Goal: Task Accomplishment & Management: Use online tool/utility

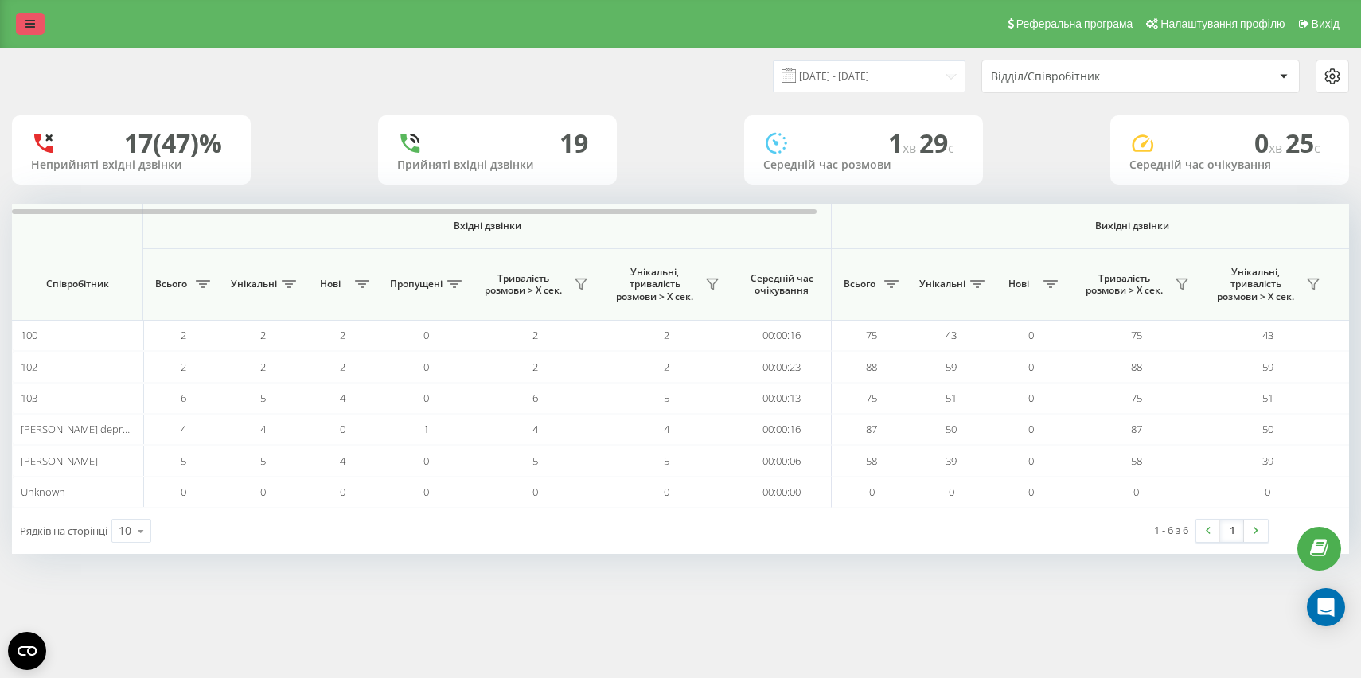
click at [29, 28] on icon at bounding box center [30, 23] width 10 height 11
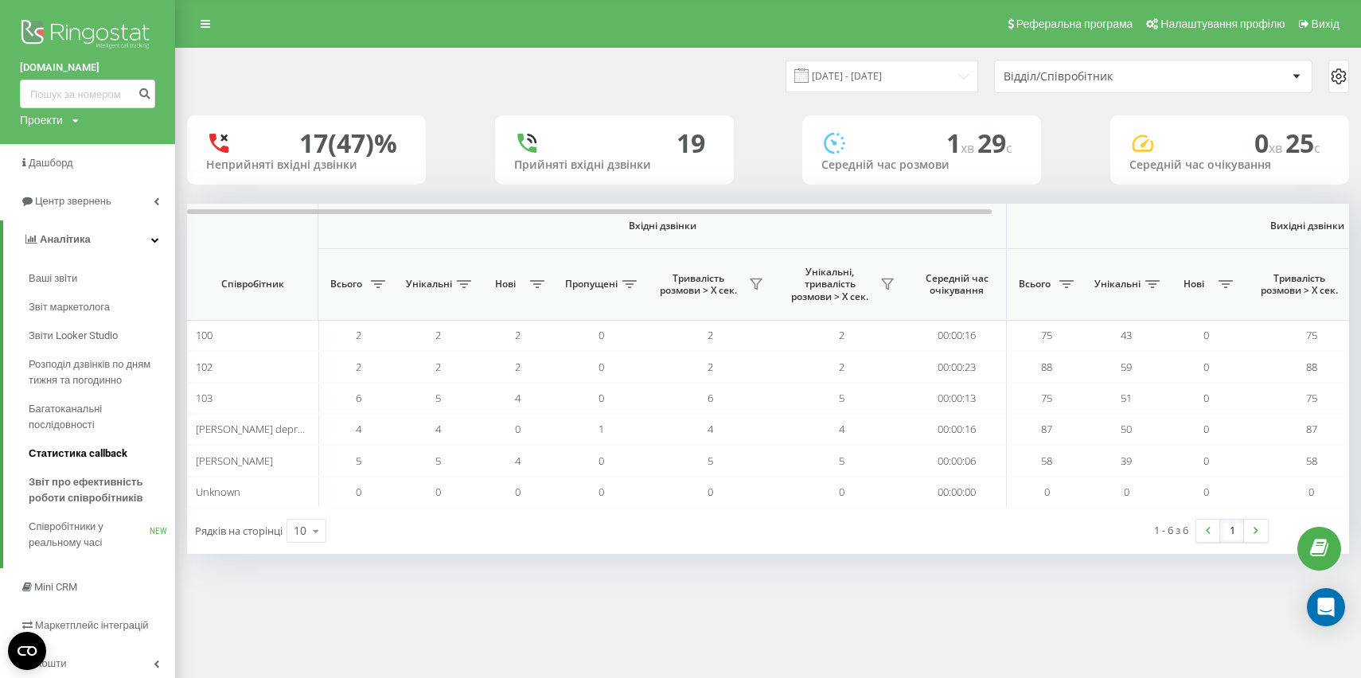
scroll to position [84, 0]
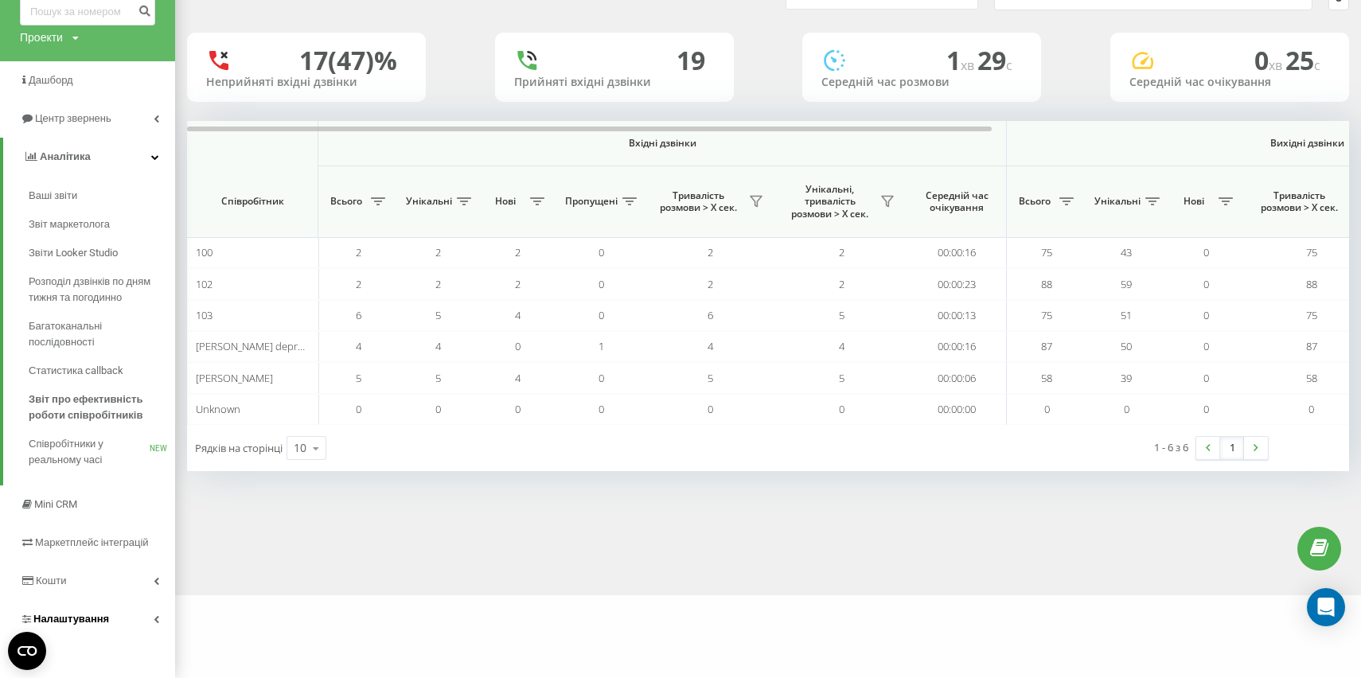
click at [103, 619] on span "Налаштування" at bounding box center [71, 619] width 76 height 12
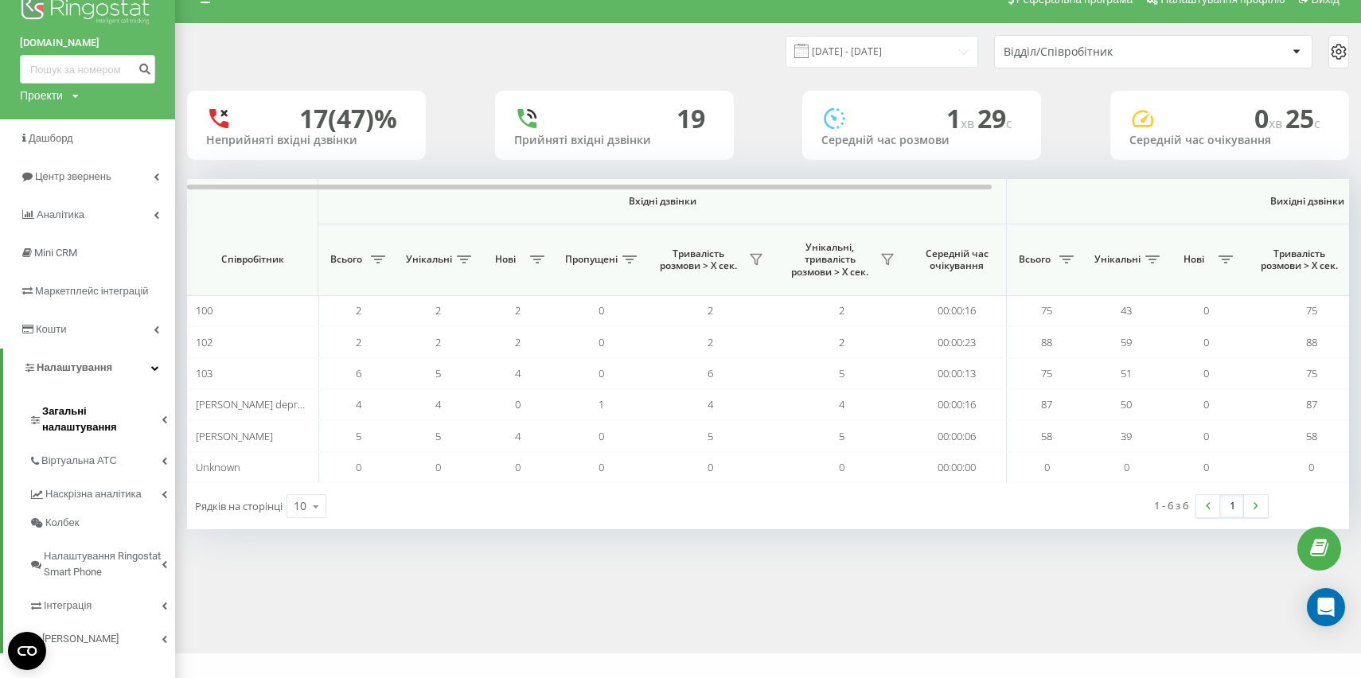
click at [143, 423] on link "Загальні налаштування" at bounding box center [102, 417] width 146 height 49
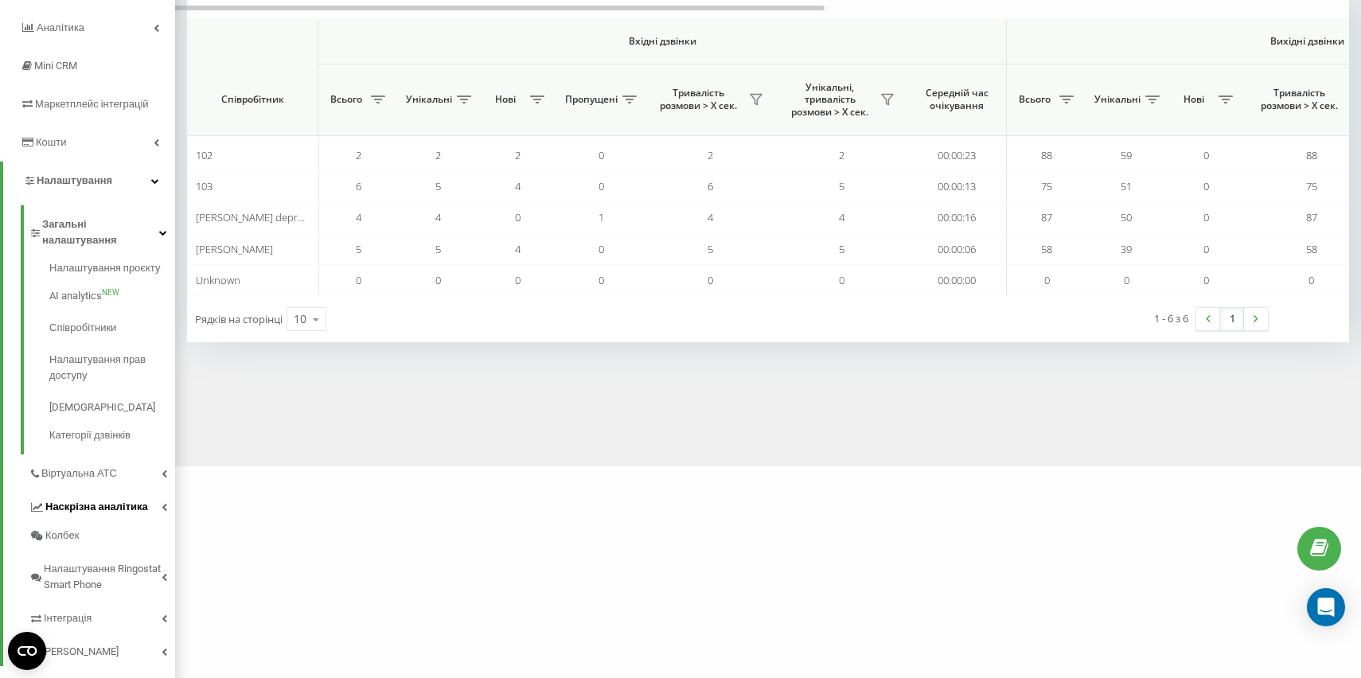
scroll to position [225, 0]
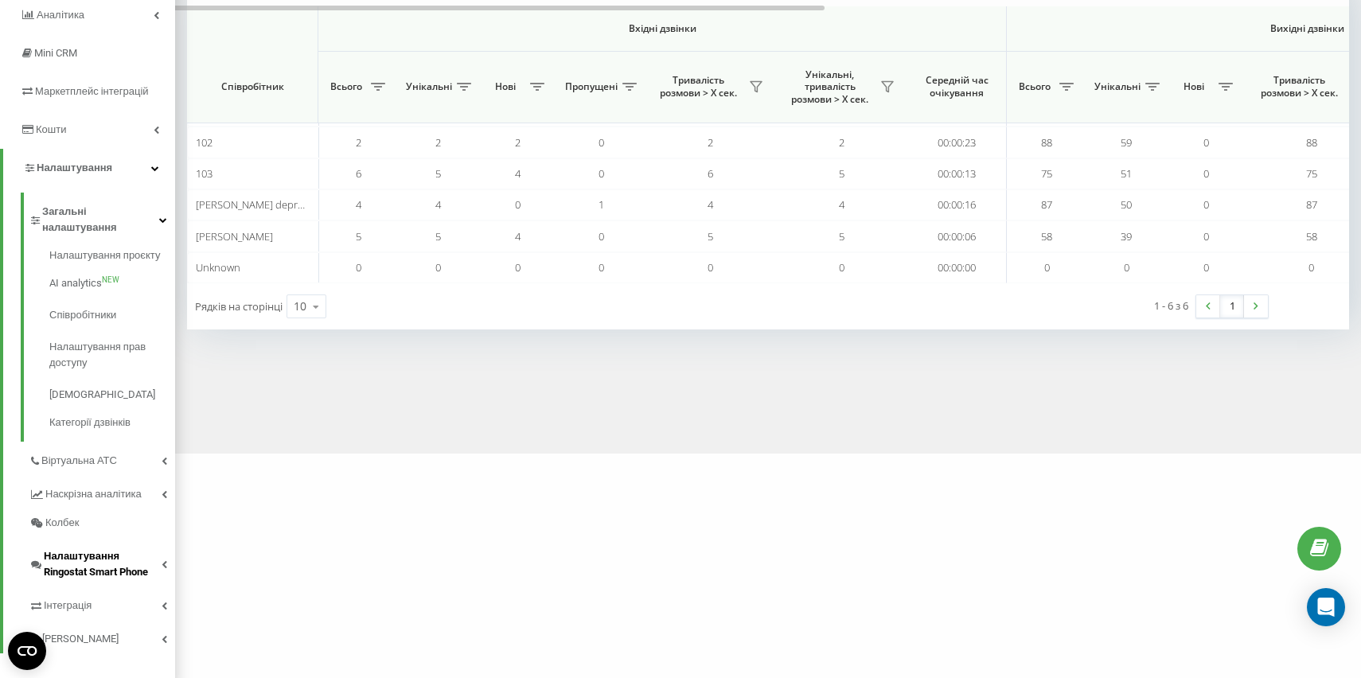
click at [136, 554] on span "Налаштування Ringostat Smart Phone" at bounding box center [103, 565] width 118 height 32
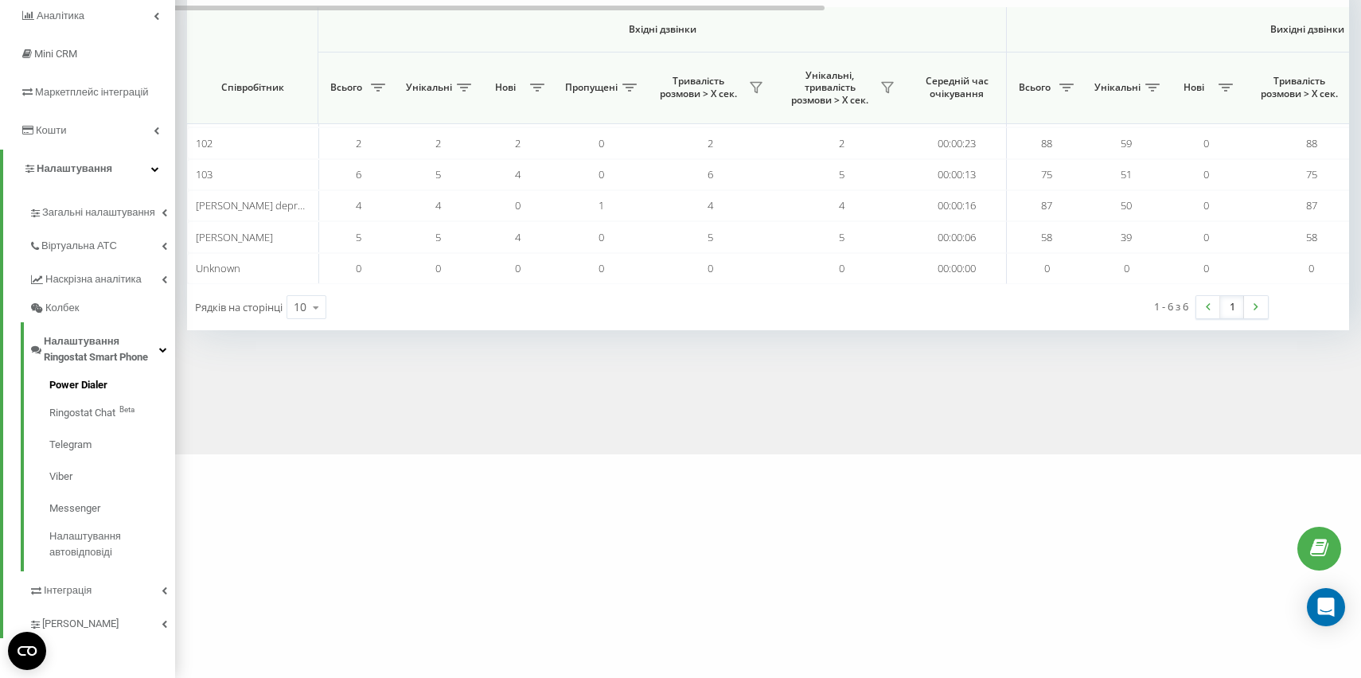
click at [103, 389] on span "Power Dialer" at bounding box center [78, 385] width 58 height 16
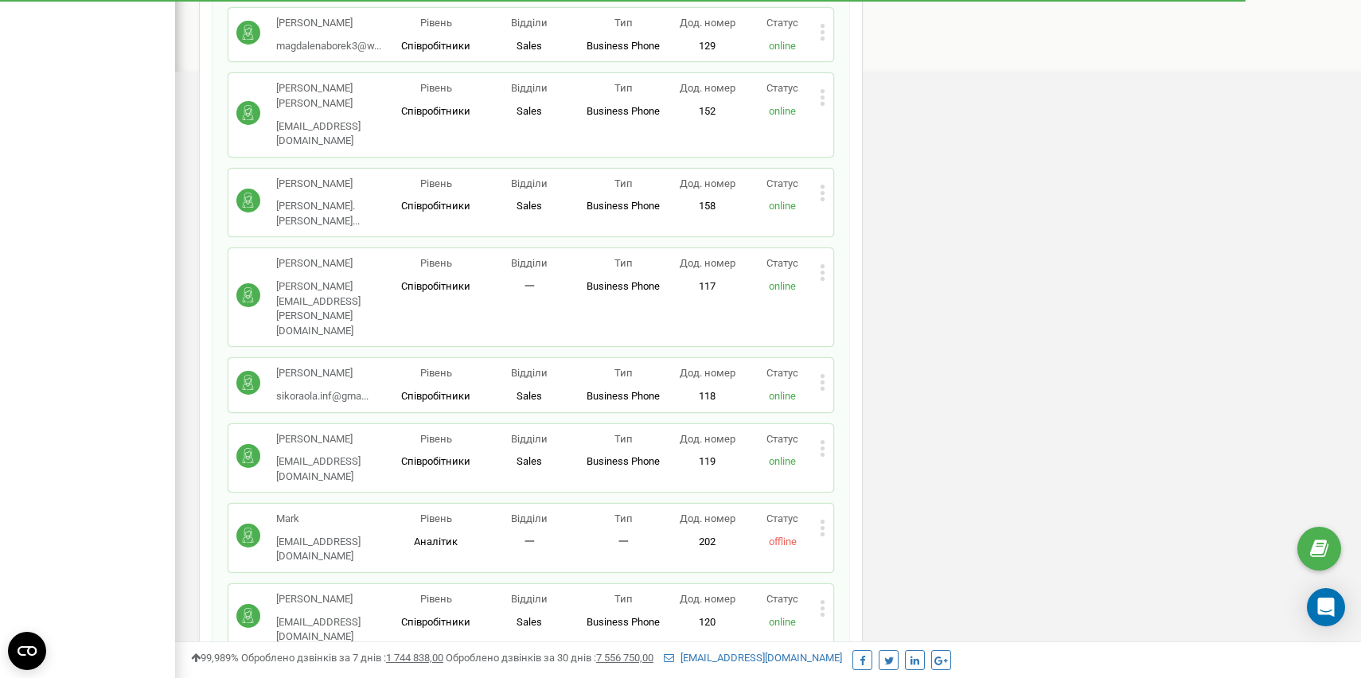
scroll to position [888, 0]
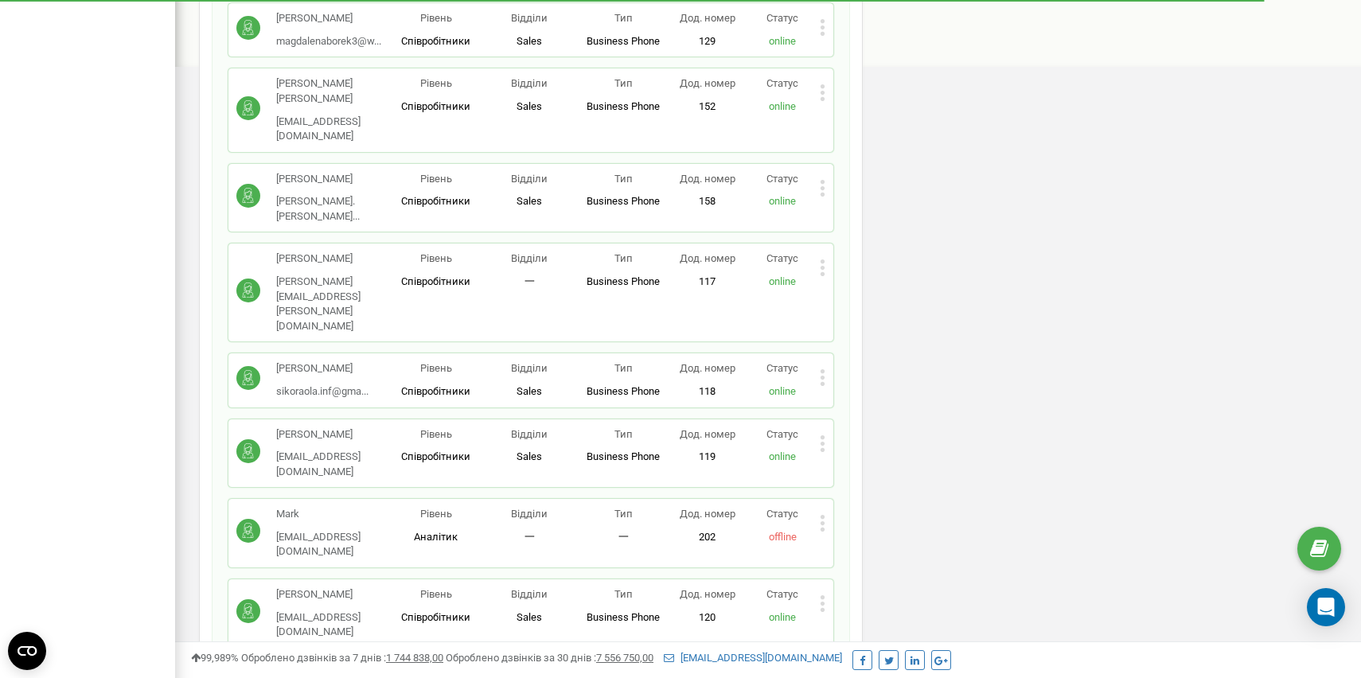
click at [821, 435] on icon at bounding box center [823, 443] width 6 height 17
click at [890, 464] on span "Редагувати" at bounding box center [873, 469] width 63 height 10
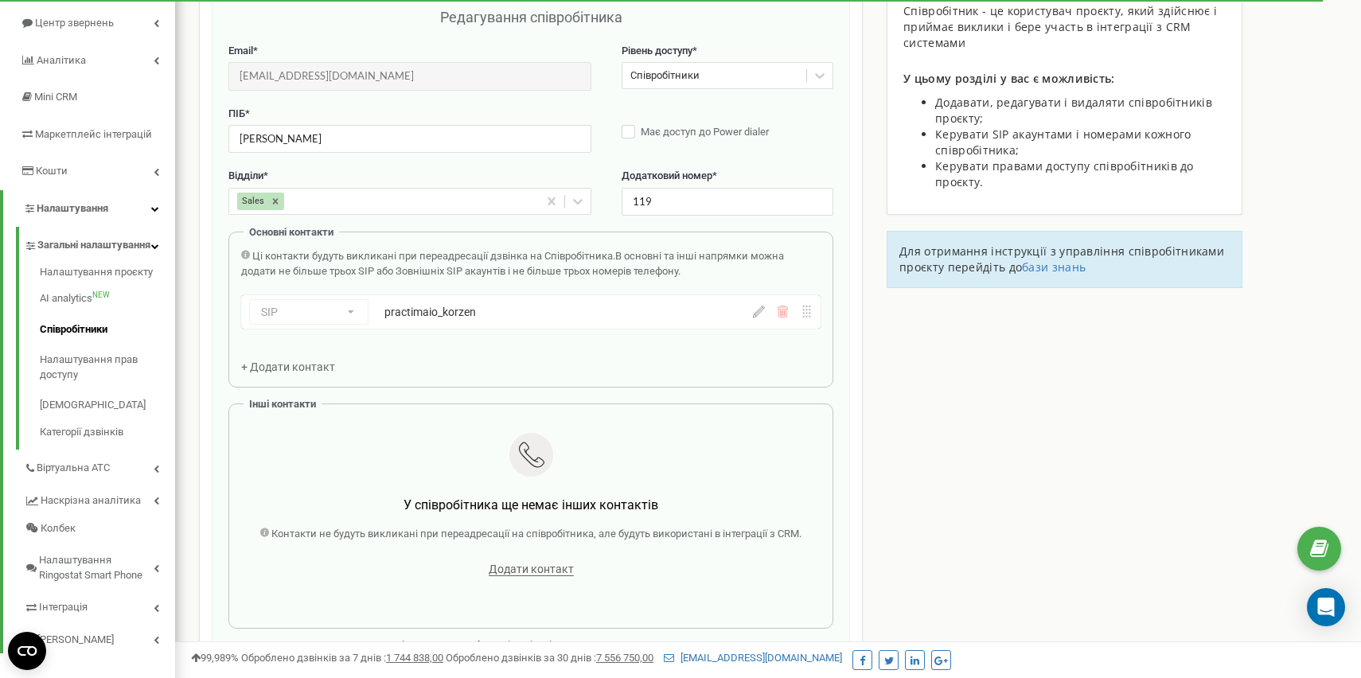
scroll to position [159, 0]
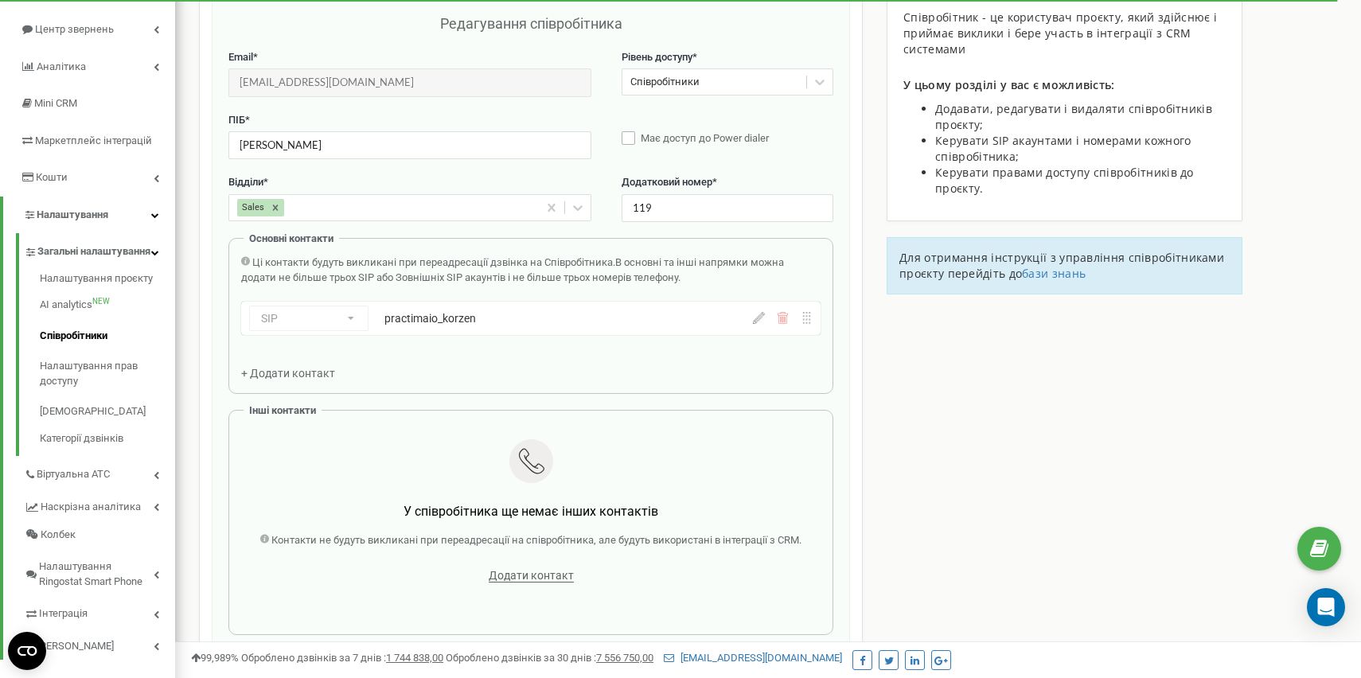
click at [631, 143] on label "Має доступ до Power dialer" at bounding box center [728, 139] width 212 height 16
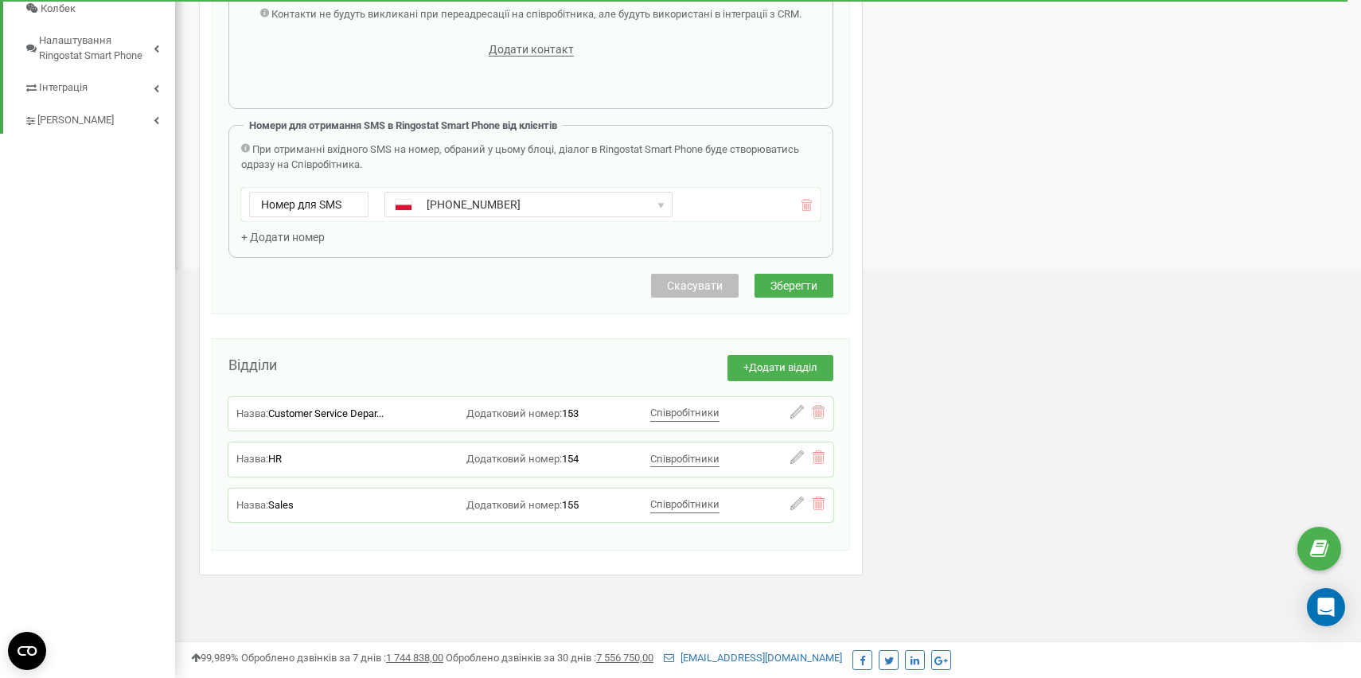
click at [797, 291] on span "Зберегти" at bounding box center [794, 285] width 47 height 13
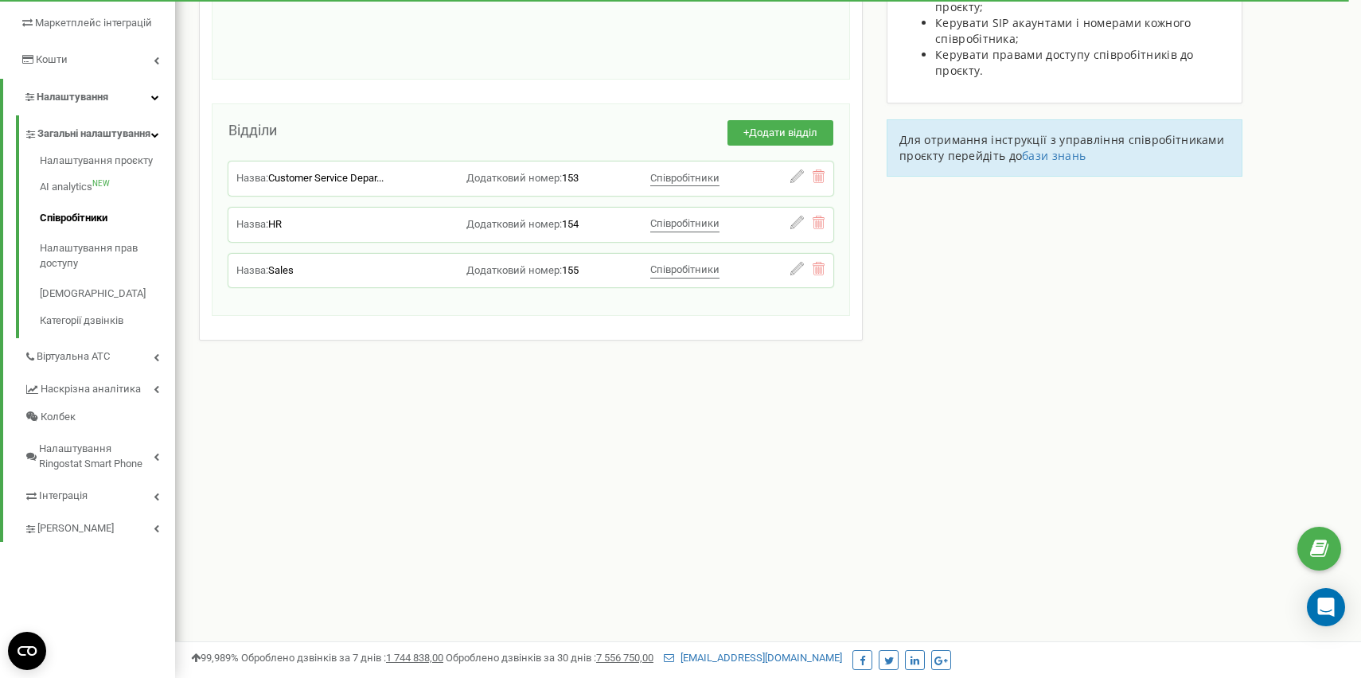
scroll to position [277, 0]
click at [92, 233] on link "Співробітники" at bounding box center [107, 218] width 135 height 31
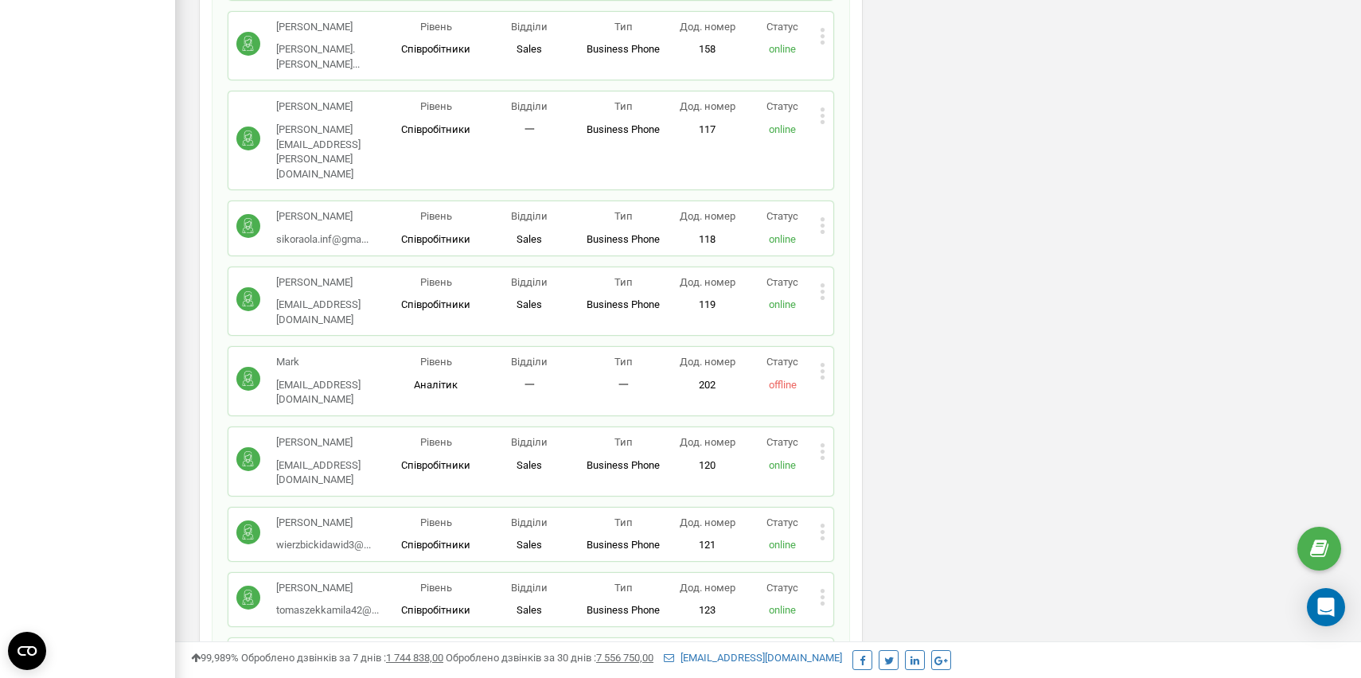
scroll to position [1038, 0]
click at [824, 452] on icon at bounding box center [823, 454] width 4 height 4
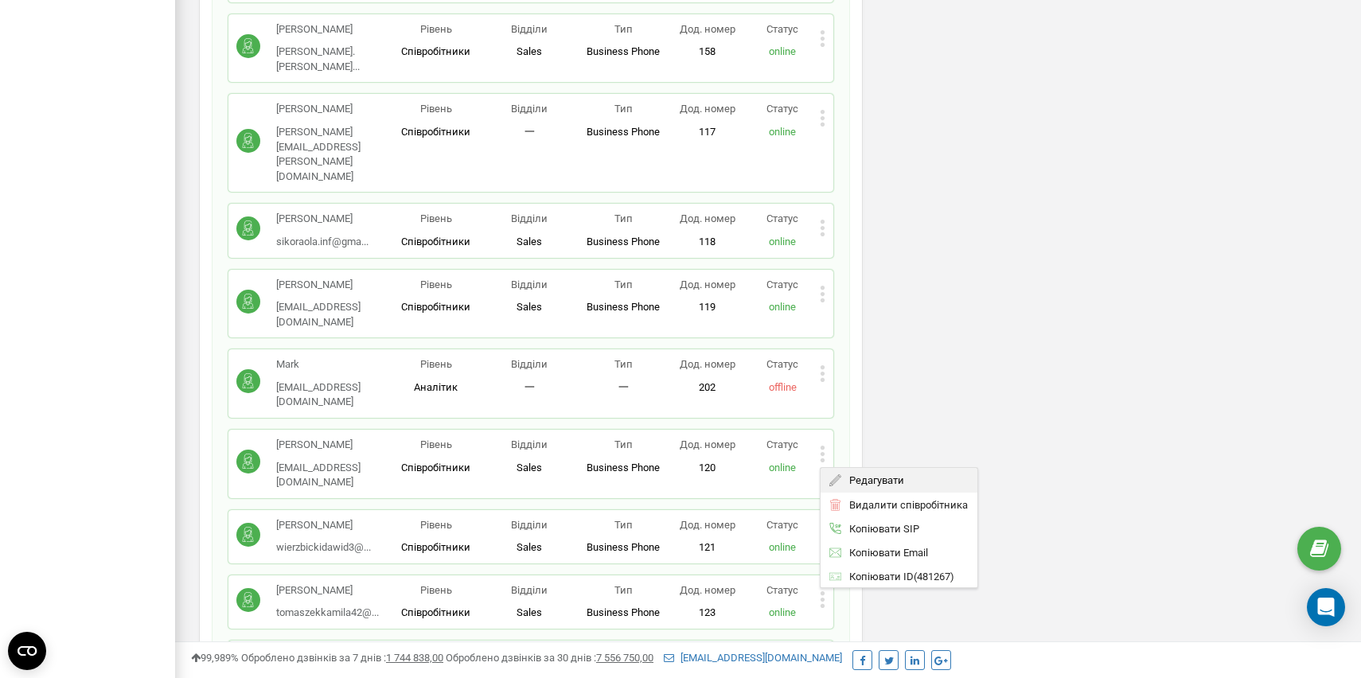
click at [861, 475] on span "Редагувати" at bounding box center [873, 480] width 63 height 10
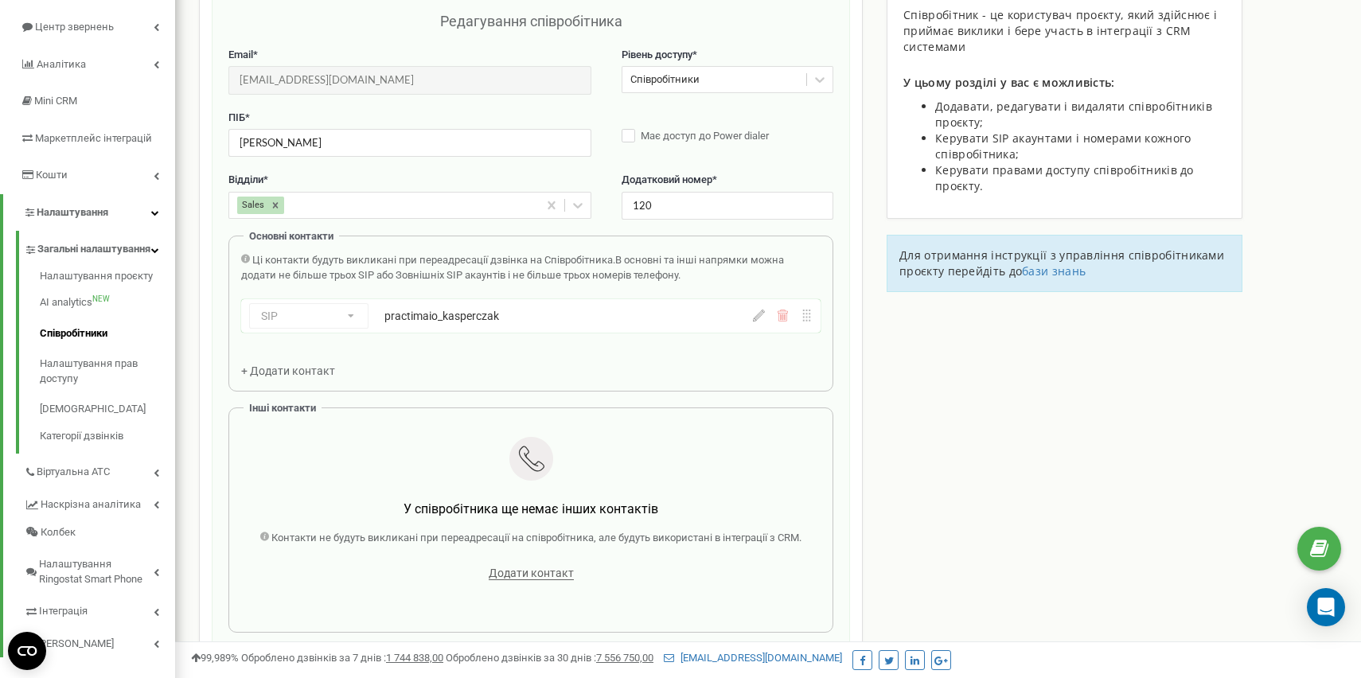
scroll to position [159, 0]
click at [635, 136] on label "Має доступ до Power dialer" at bounding box center [728, 139] width 212 height 16
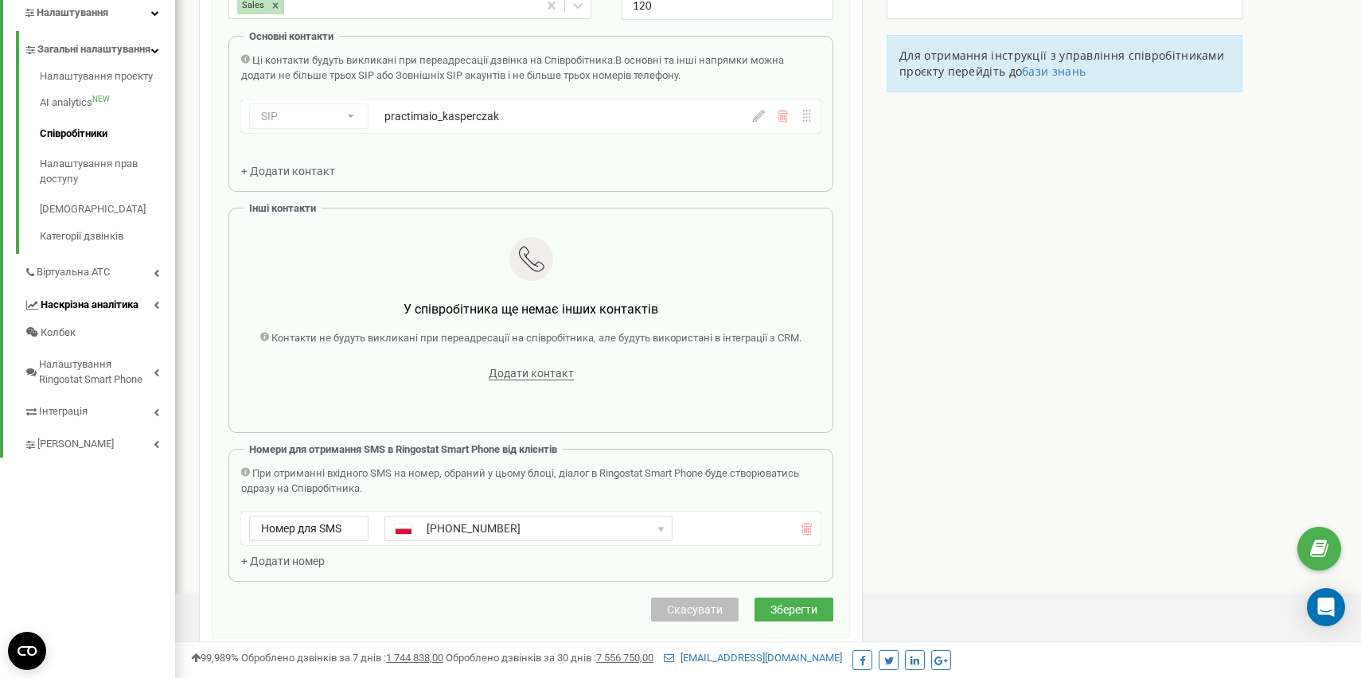
scroll to position [287, 0]
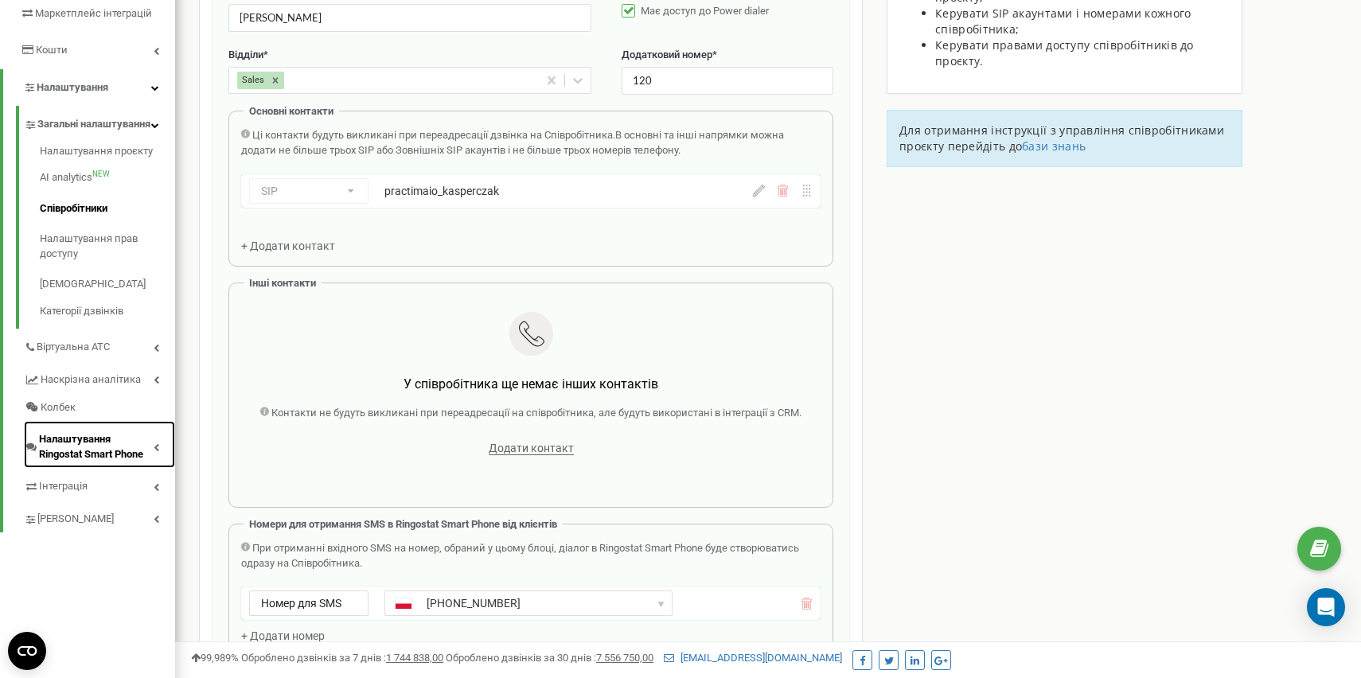
click at [104, 462] on span "Налаштування Ringostat Smart Phone" at bounding box center [96, 446] width 115 height 29
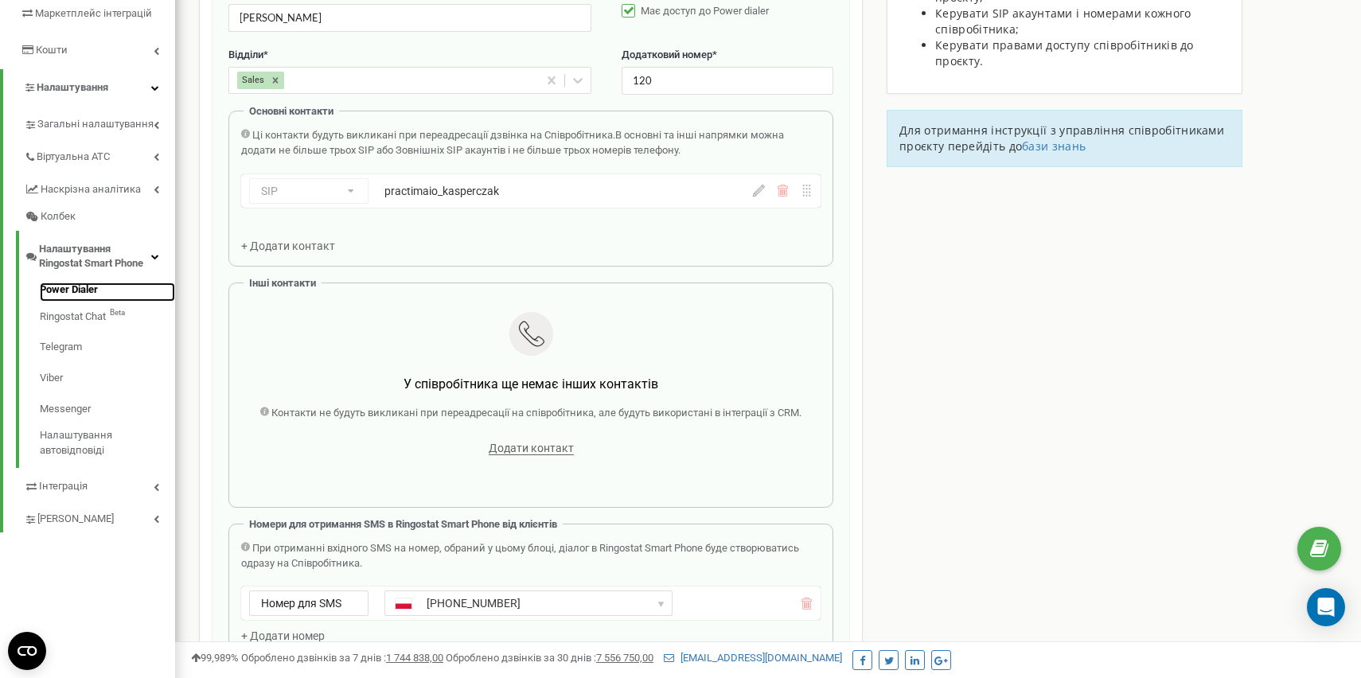
click at [99, 295] on link "Power Dialer" at bounding box center [107, 292] width 135 height 19
click at [82, 294] on link "Power Dialer" at bounding box center [107, 292] width 135 height 19
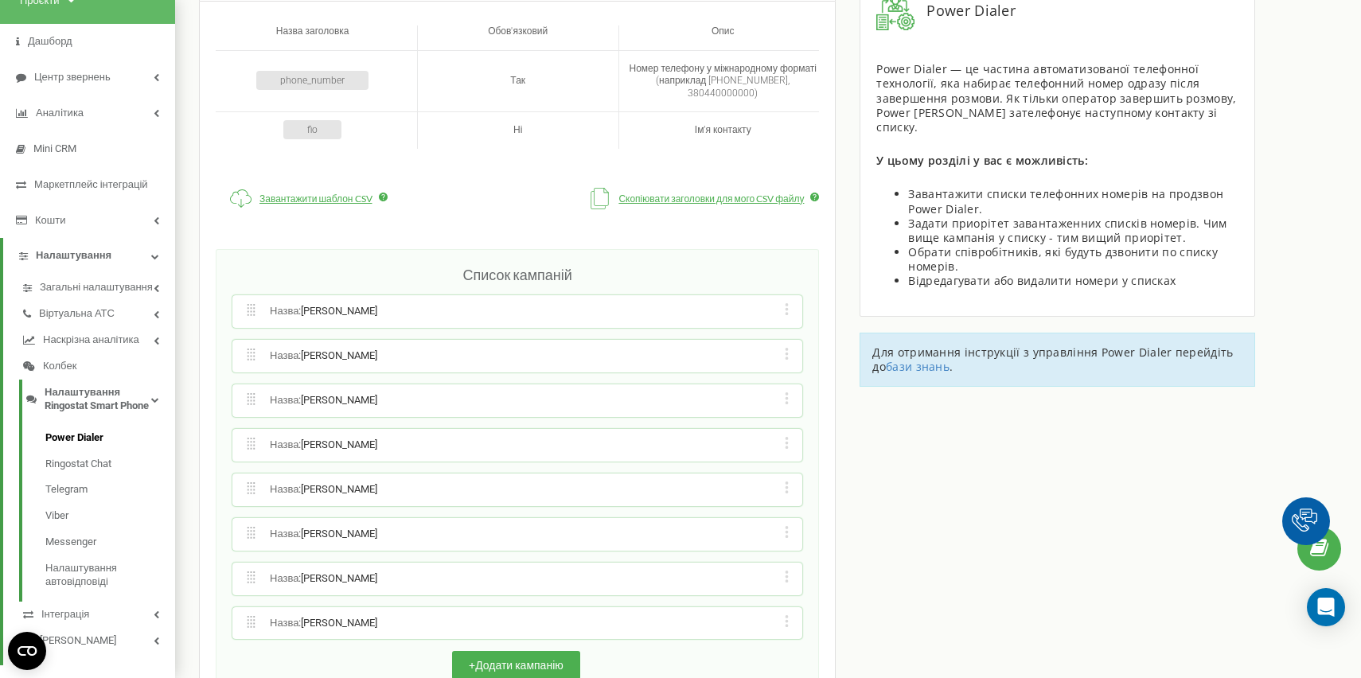
scroll to position [121, 0]
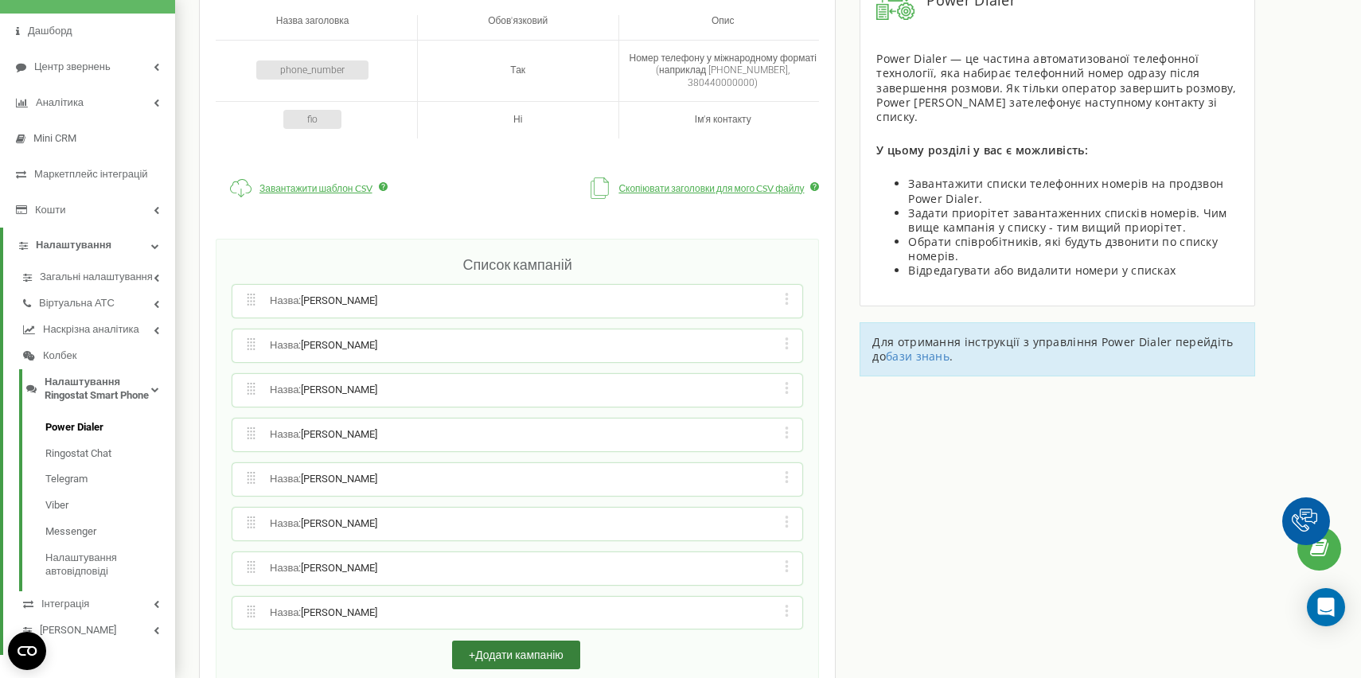
click at [518, 641] on button "+ Додати кампанію" at bounding box center [516, 655] width 128 height 29
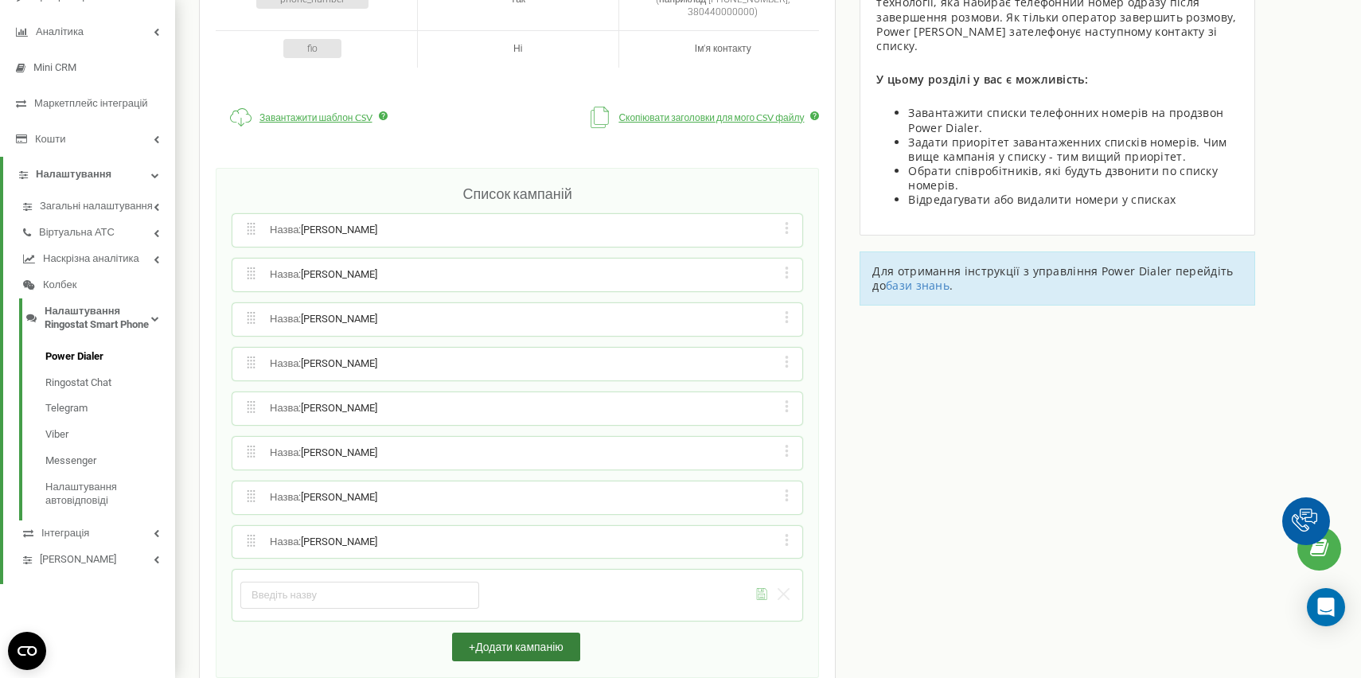
scroll to position [213, 0]
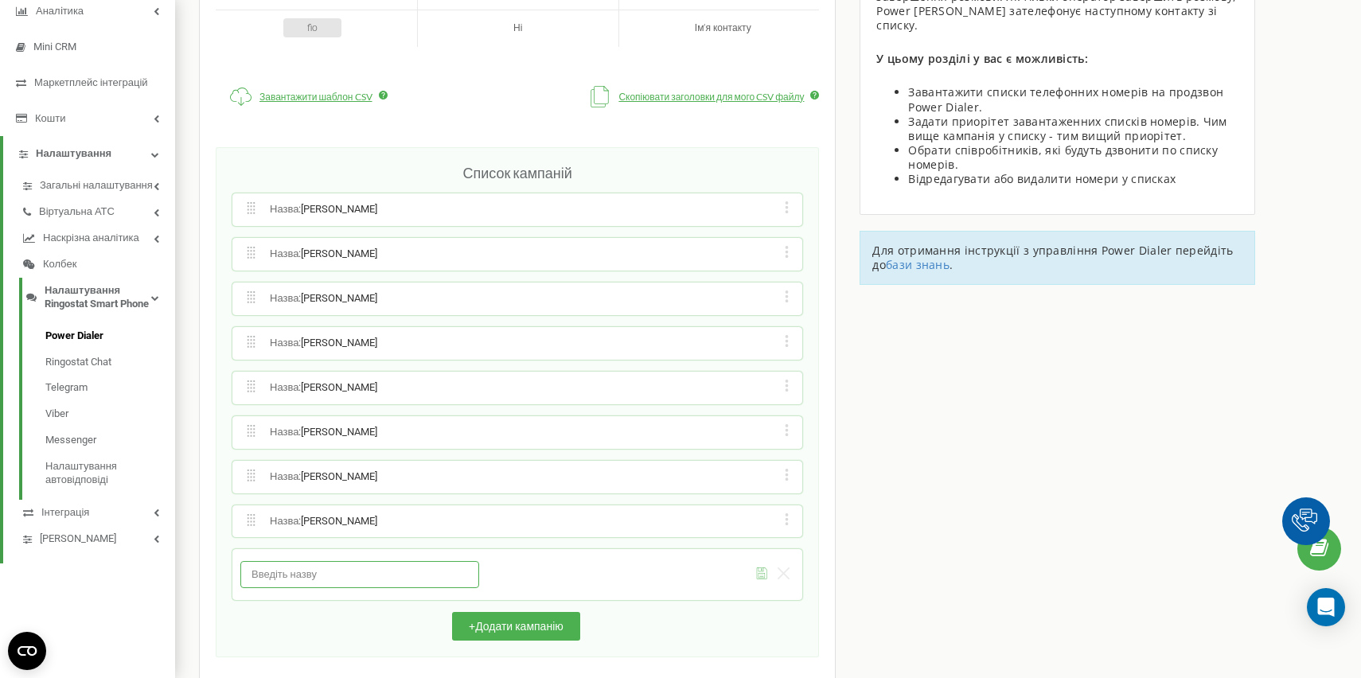
paste input "Natalia Korzeń"
type input "Natalia Korzeń"
click at [764, 568] on icon "submit" at bounding box center [762, 574] width 12 height 12
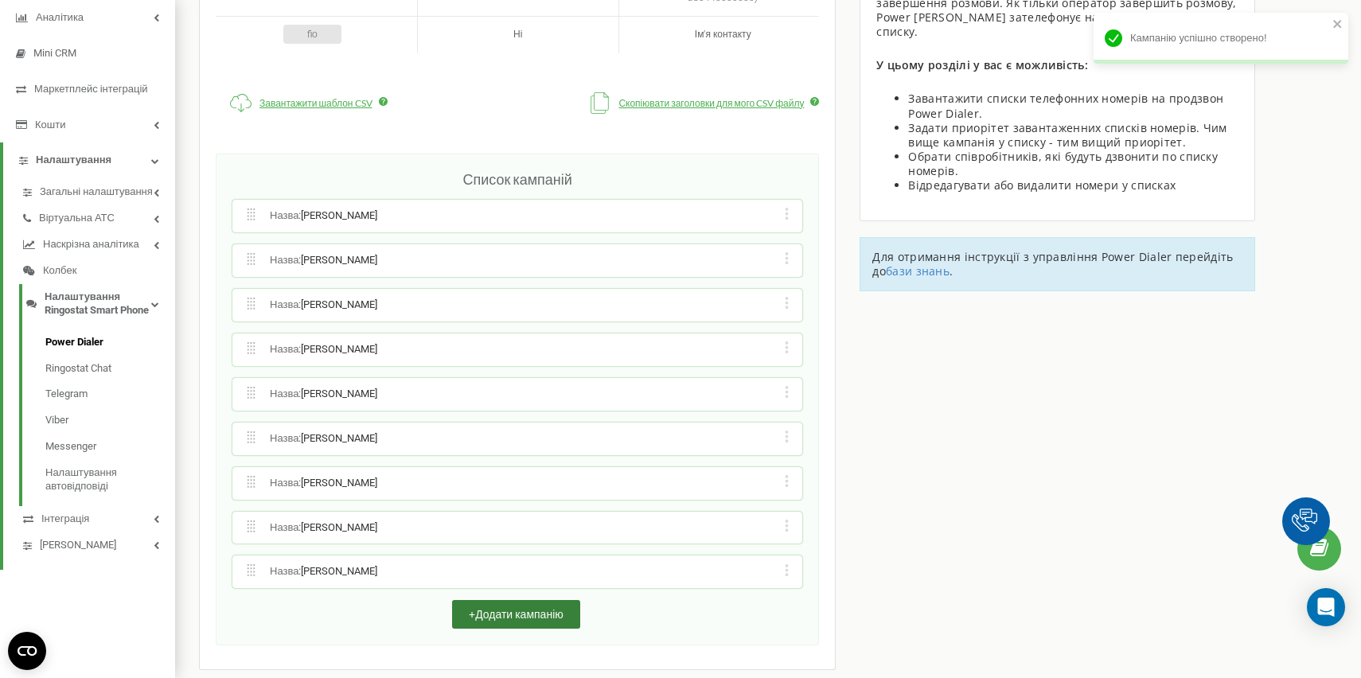
click at [525, 600] on button "+ Додати кампанію" at bounding box center [516, 614] width 128 height 29
paste input "zuzanna-kasperczak"
click at [254, 612] on input "zuzanna-kasperczak" at bounding box center [359, 625] width 239 height 27
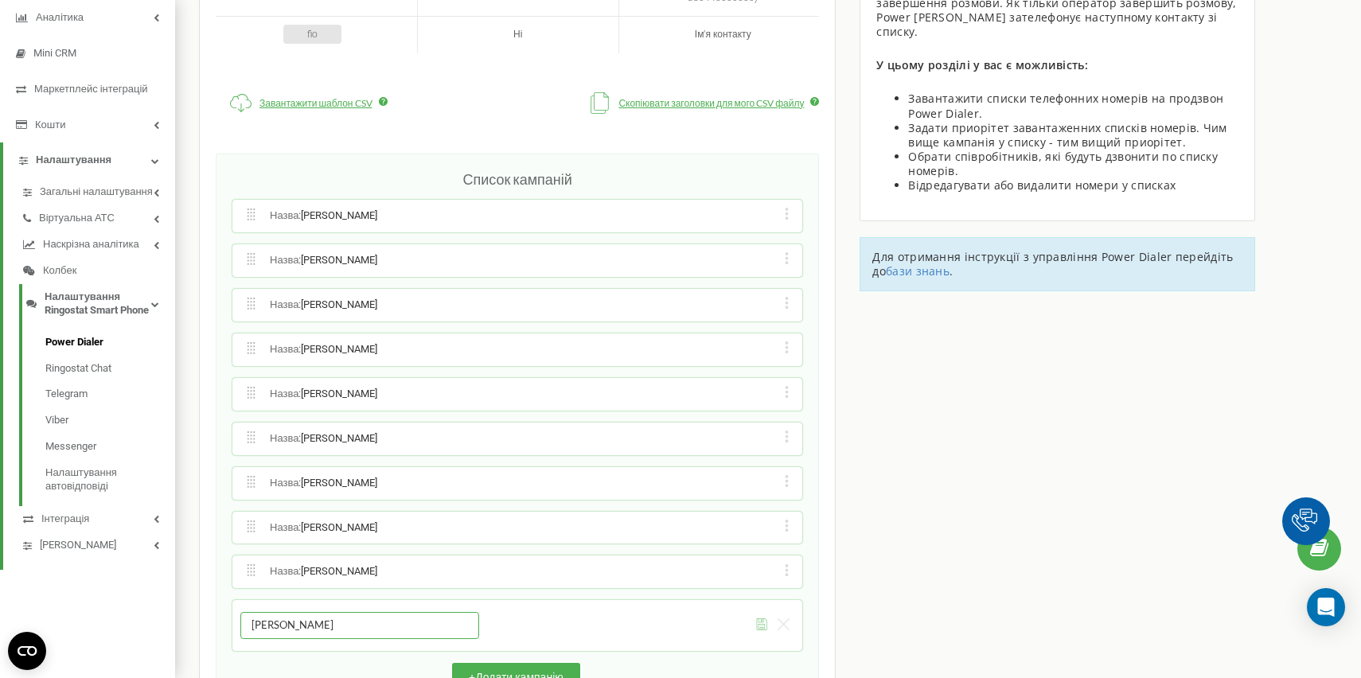
click at [294, 612] on input "Zuzanna-kasperczak" at bounding box center [359, 625] width 239 height 27
type input "[PERSON_NAME]"
click at [756, 619] on icon "submit" at bounding box center [762, 625] width 12 height 12
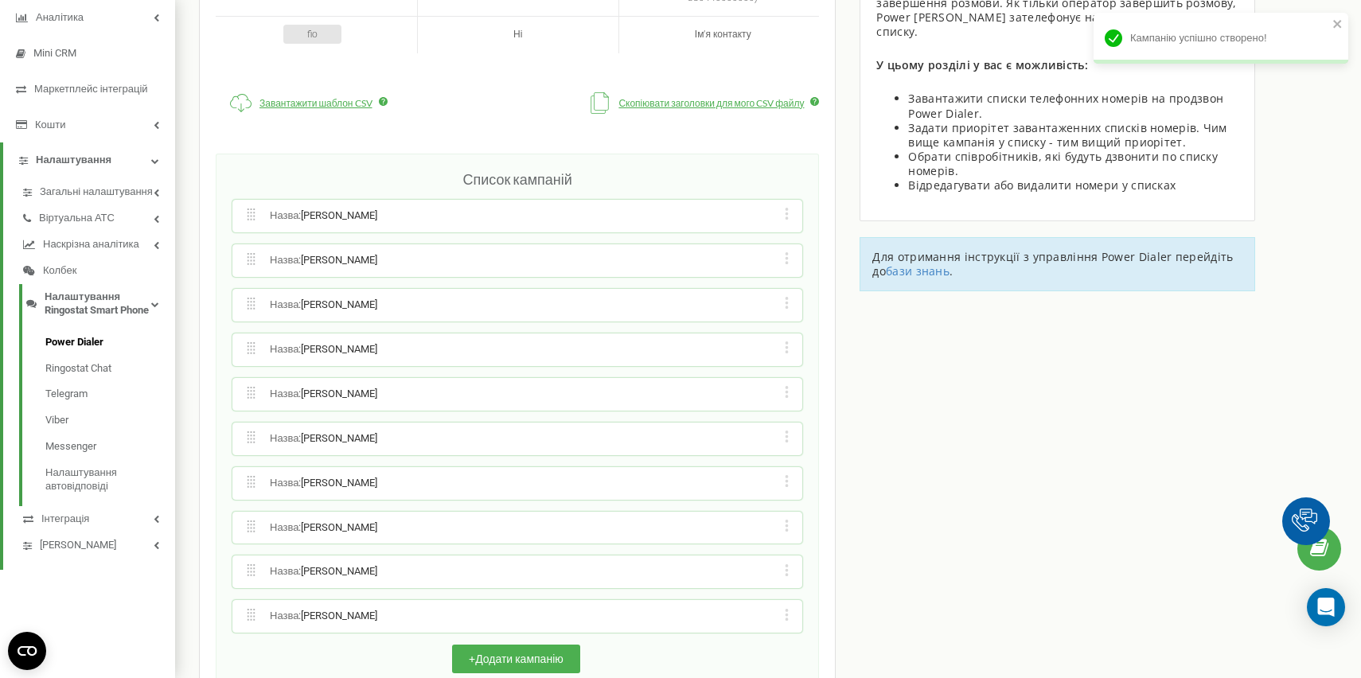
scroll to position [251, 0]
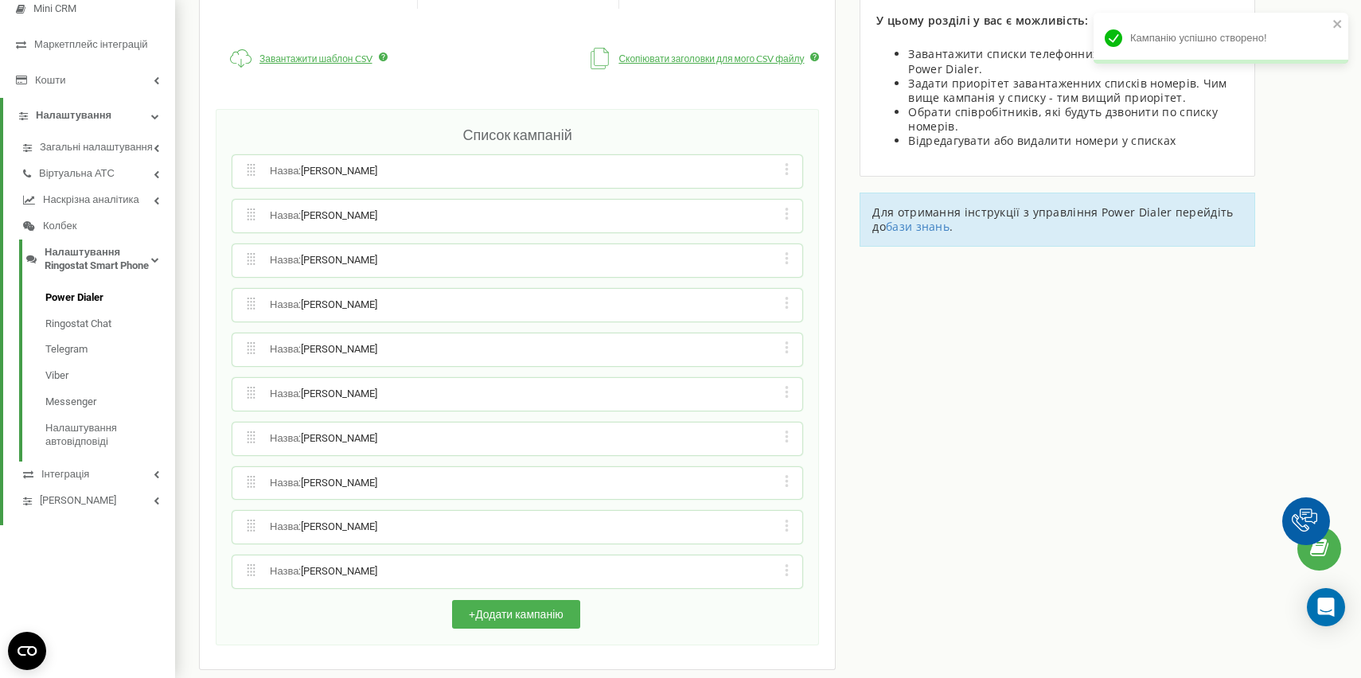
click at [786, 520] on icon at bounding box center [787, 526] width 4 height 12
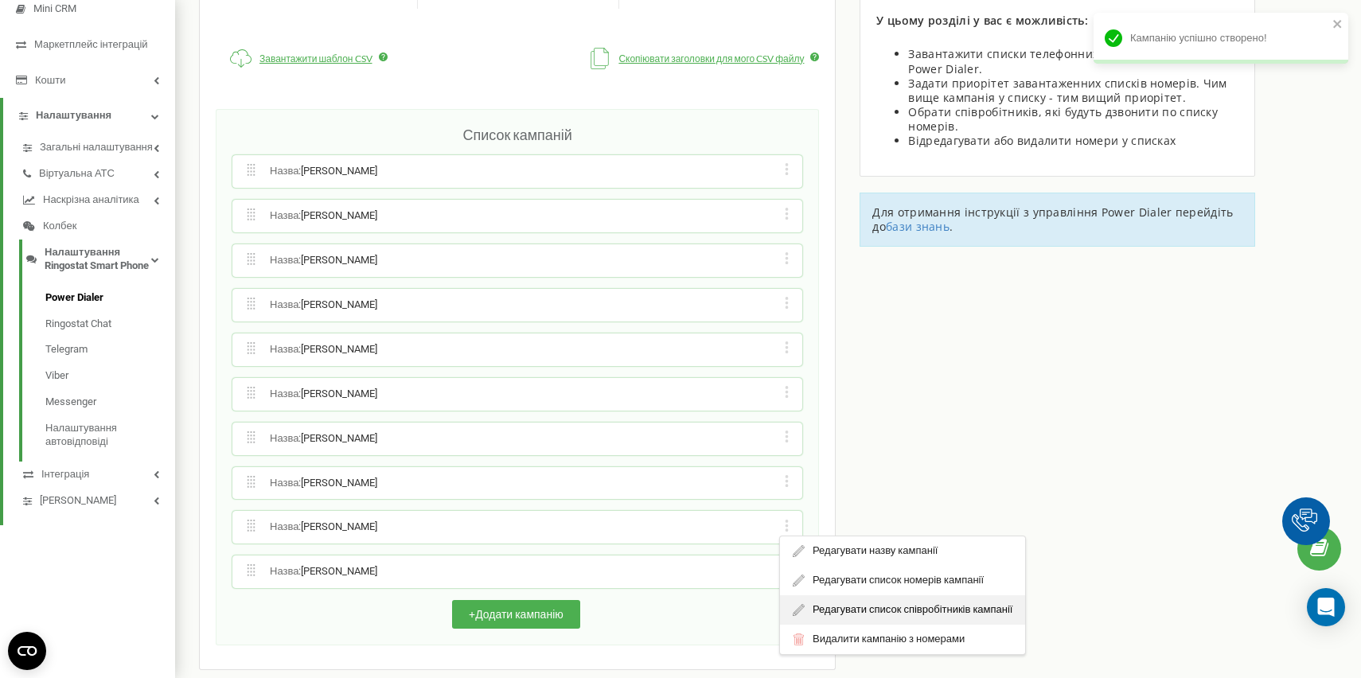
click at [844, 596] on div "Редагувати список співробітників кампанії" at bounding box center [902, 610] width 245 height 29
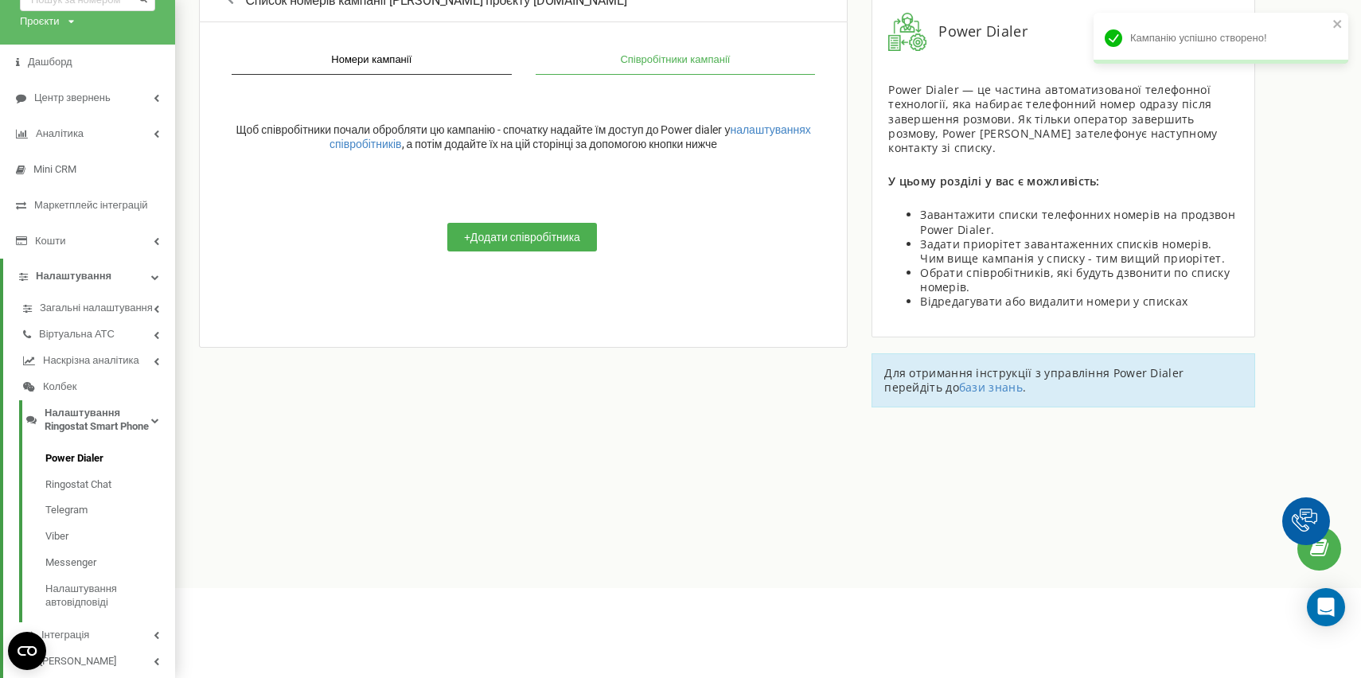
scroll to position [8, 0]
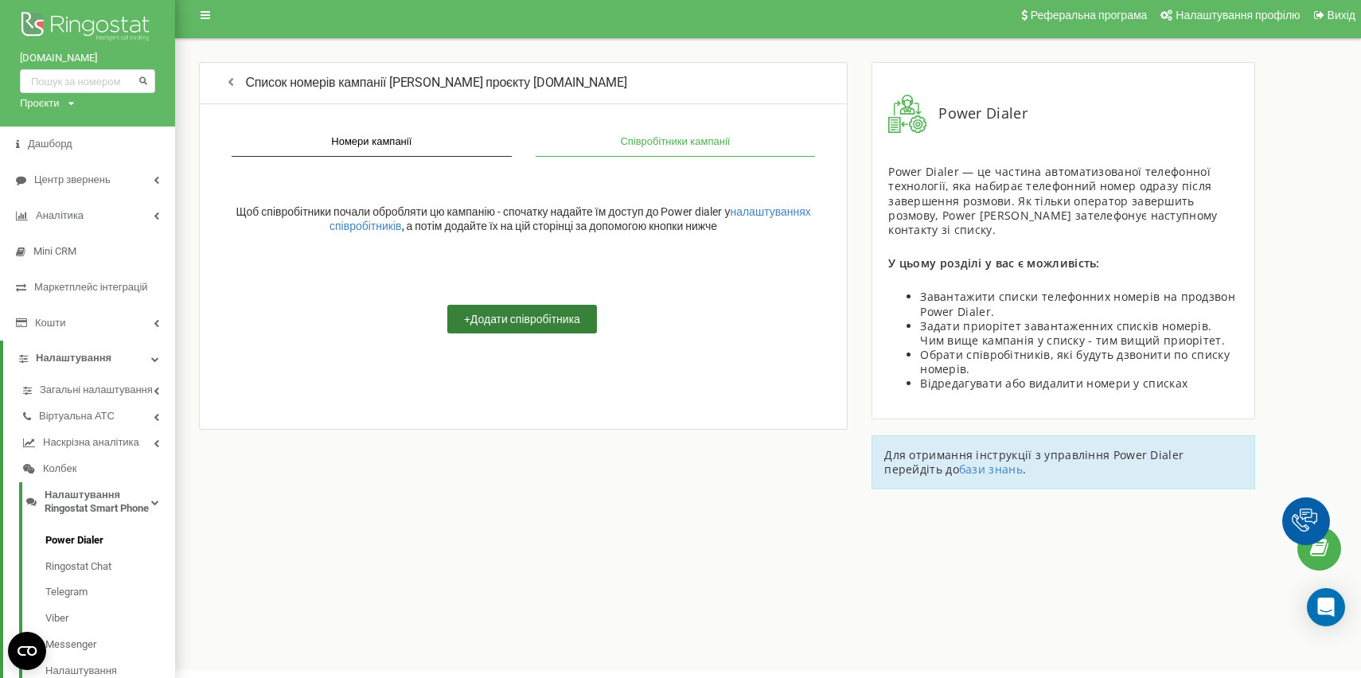
click at [541, 322] on button "+ Додати співробітника" at bounding box center [522, 319] width 150 height 29
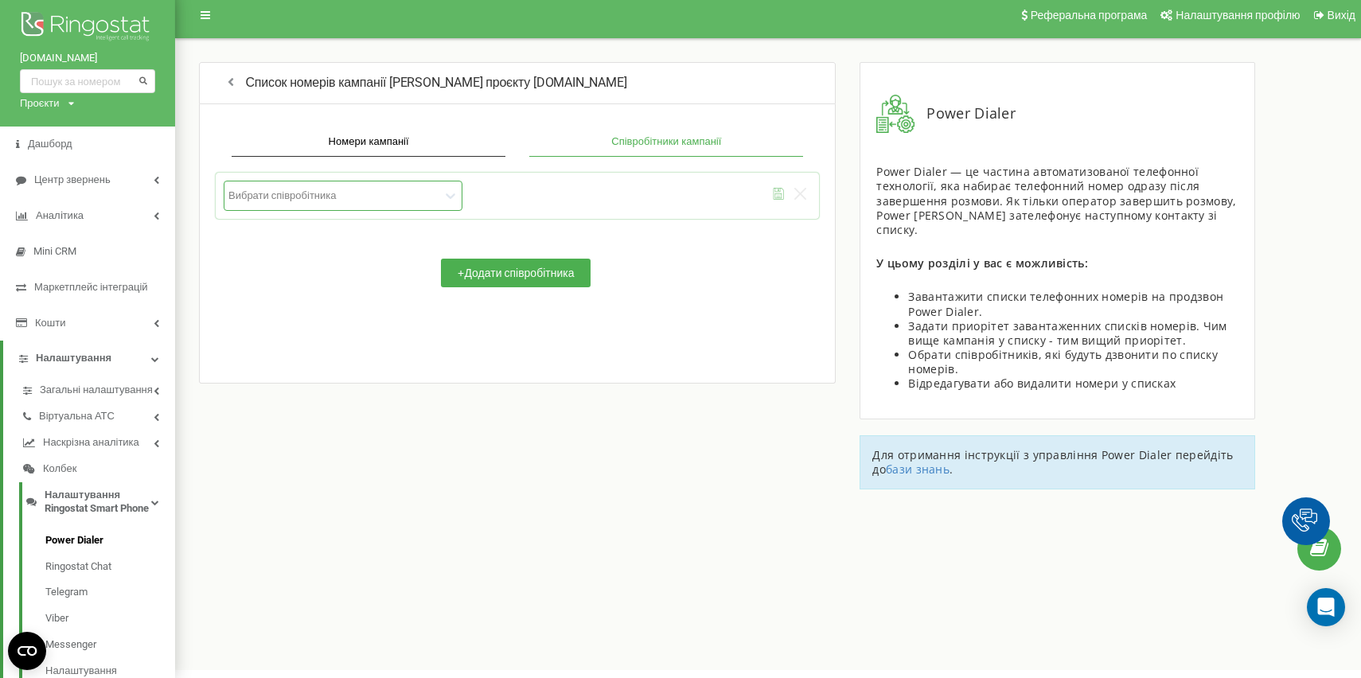
click at [419, 201] on div at bounding box center [334, 196] width 212 height 14
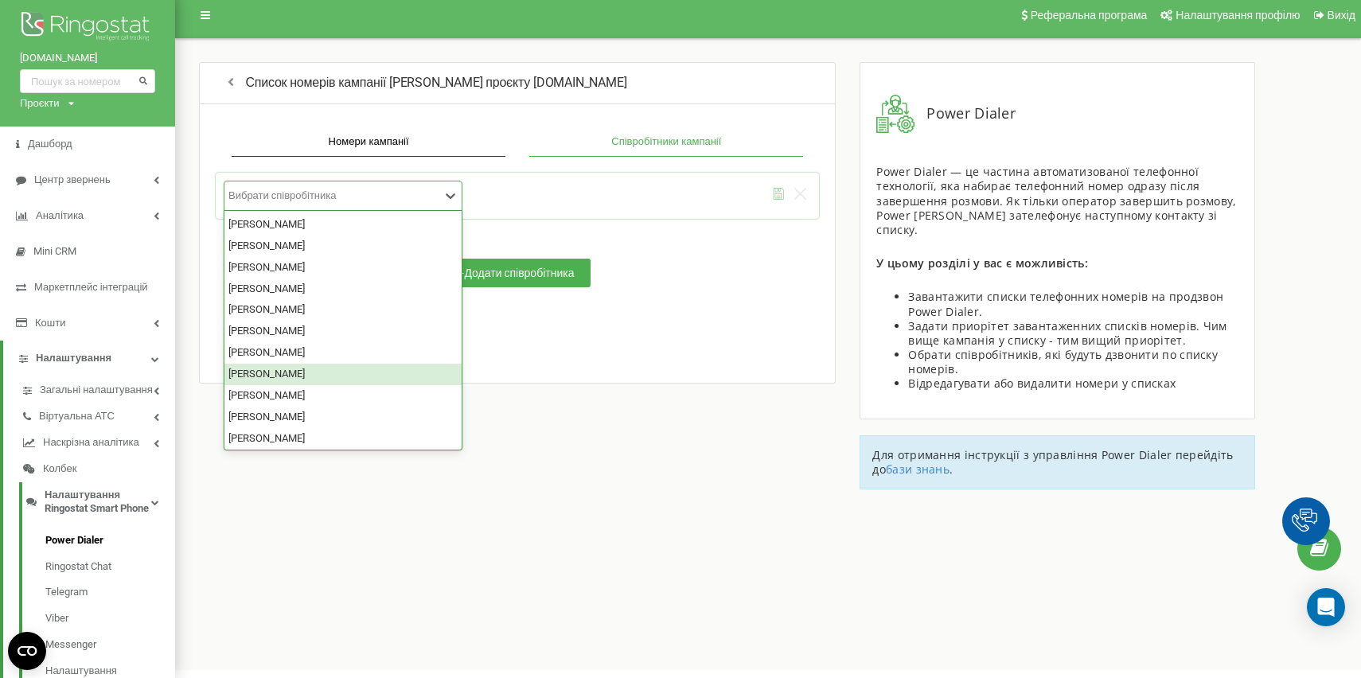
scroll to position [3, 0]
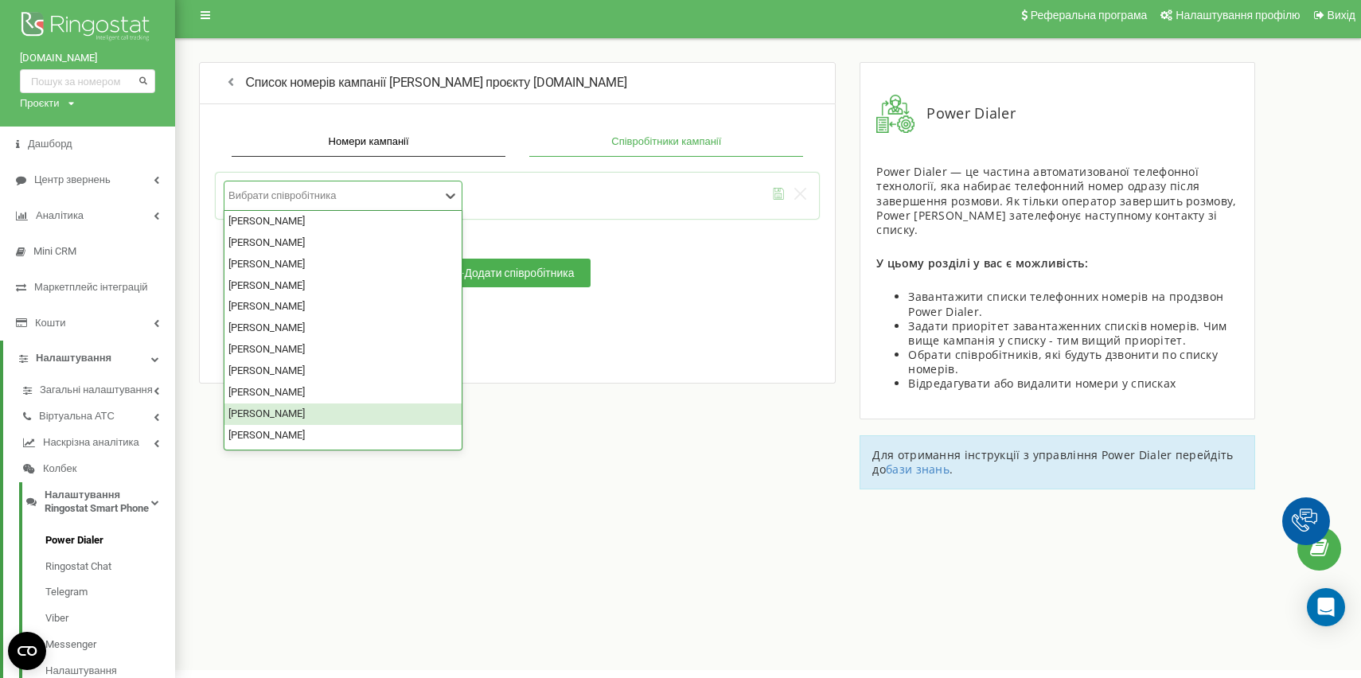
click at [314, 412] on div "[PERSON_NAME]" at bounding box center [343, 414] width 237 height 21
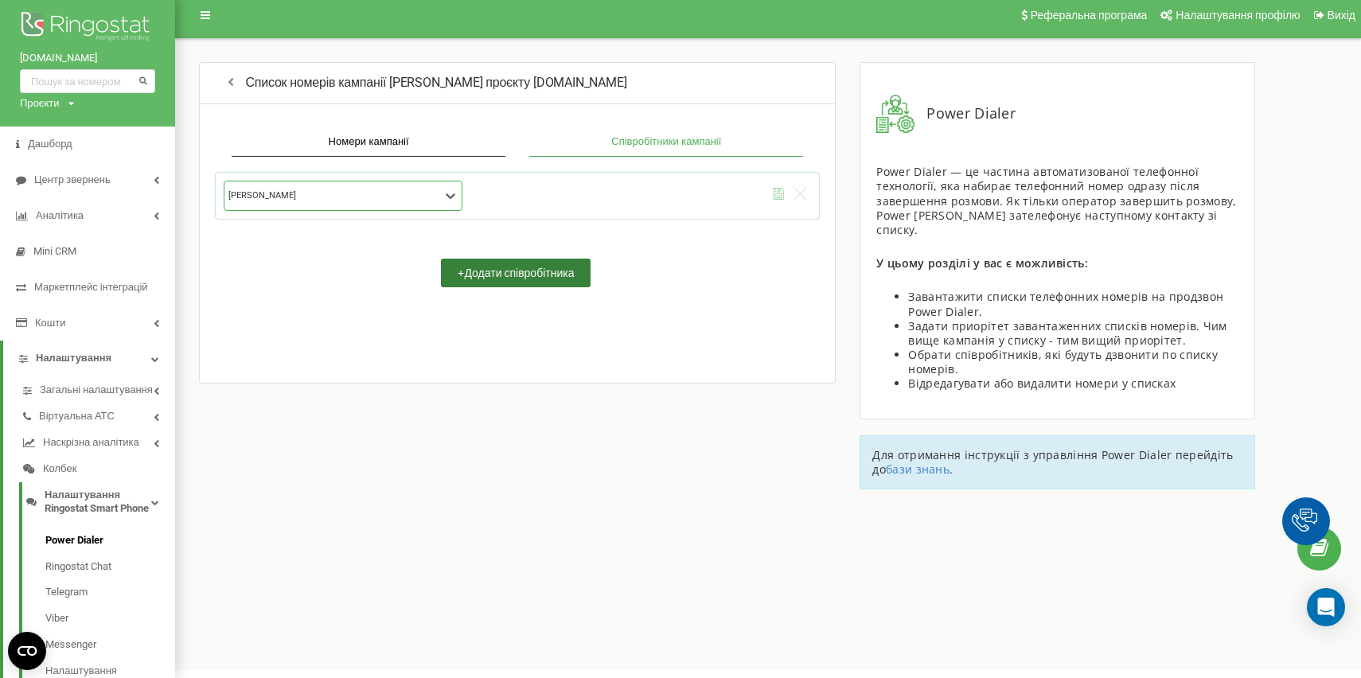
click at [522, 272] on button "+ Додати співробітника" at bounding box center [516, 273] width 150 height 29
click at [781, 197] on icon "submit" at bounding box center [779, 194] width 12 height 12
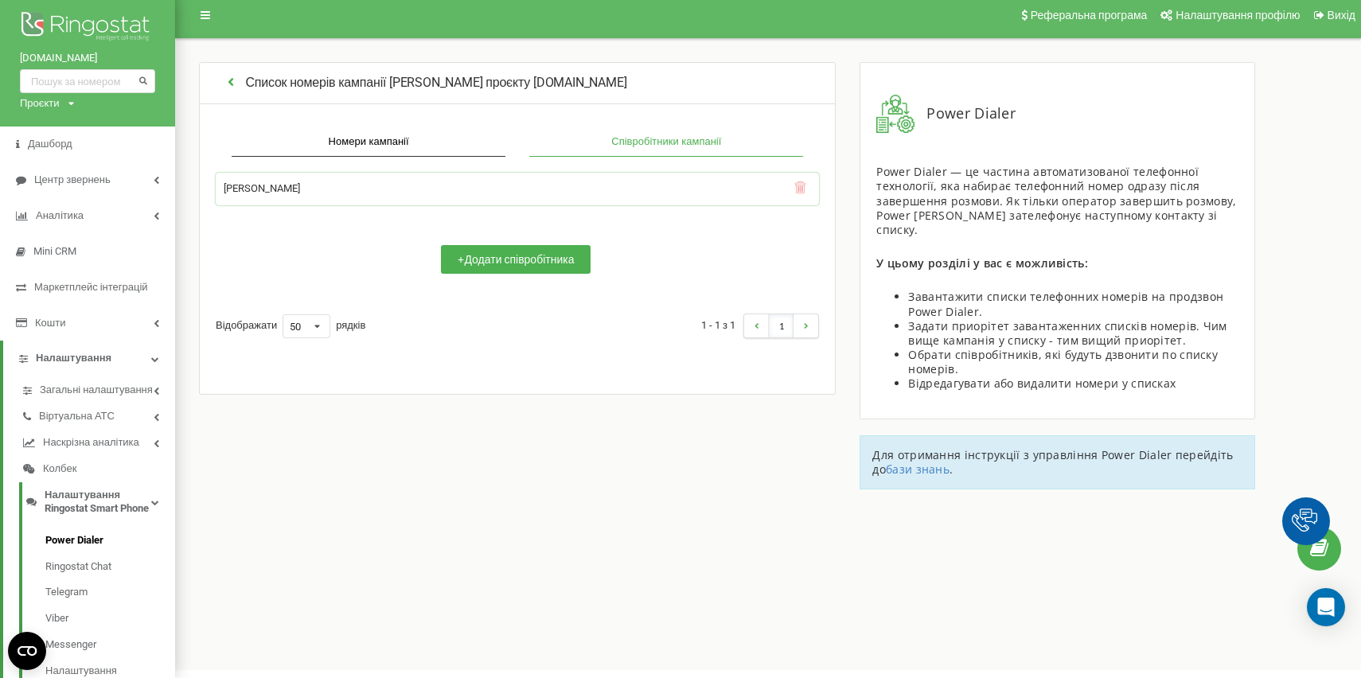
click at [234, 79] on icon "button" at bounding box center [231, 81] width 15 height 13
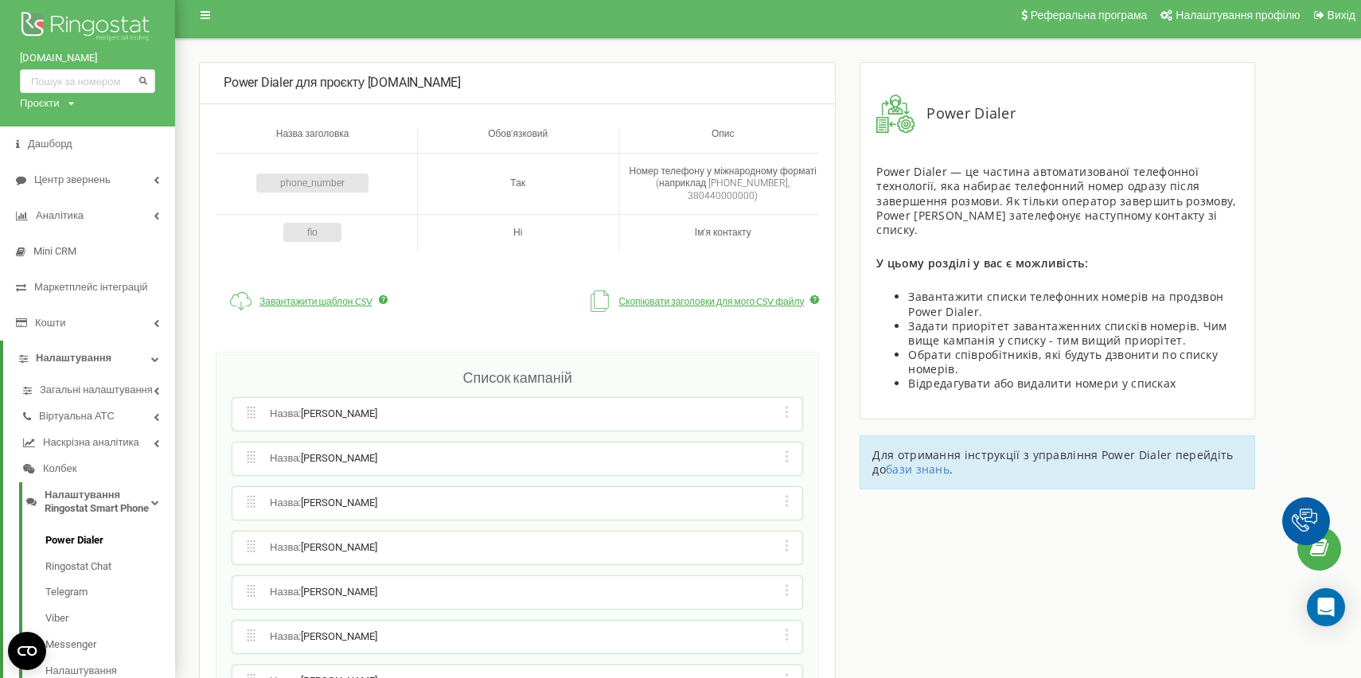
scroll to position [251, 0]
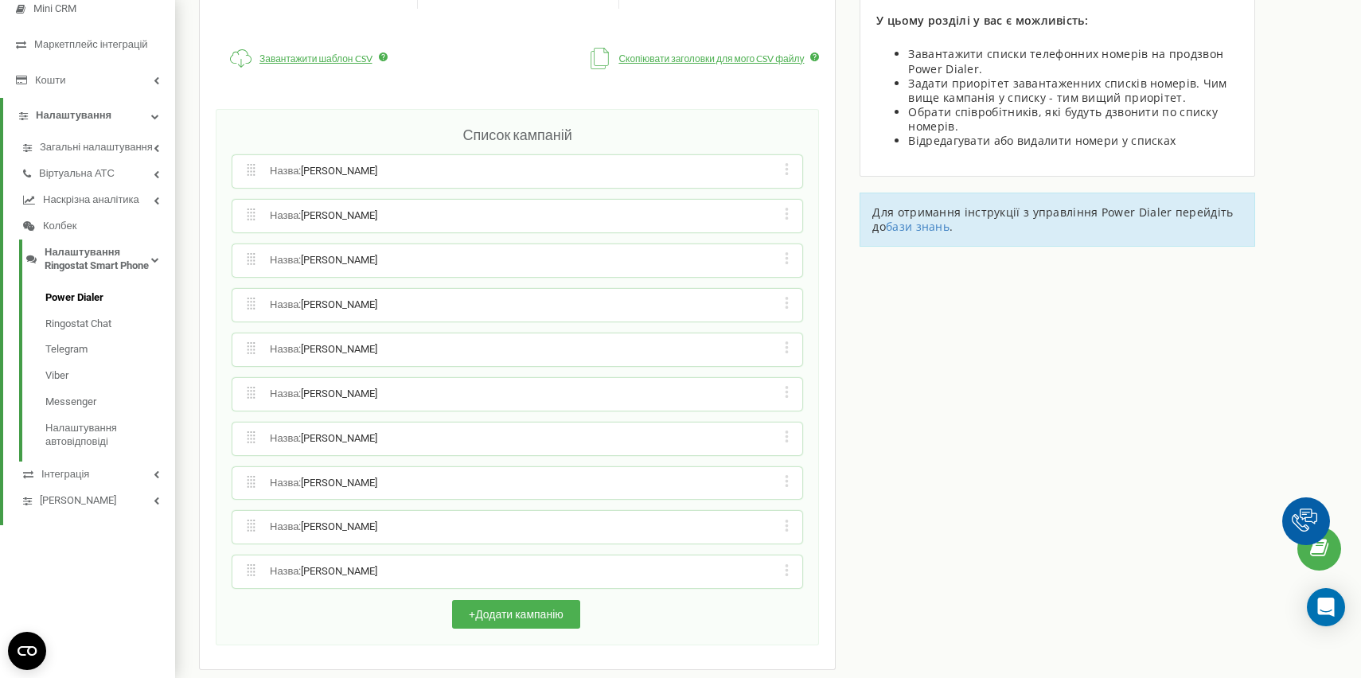
click at [786, 564] on div "Редагувати назву кампанії Редагувати список номерів кампанії Редагувати список …" at bounding box center [786, 572] width 15 height 16
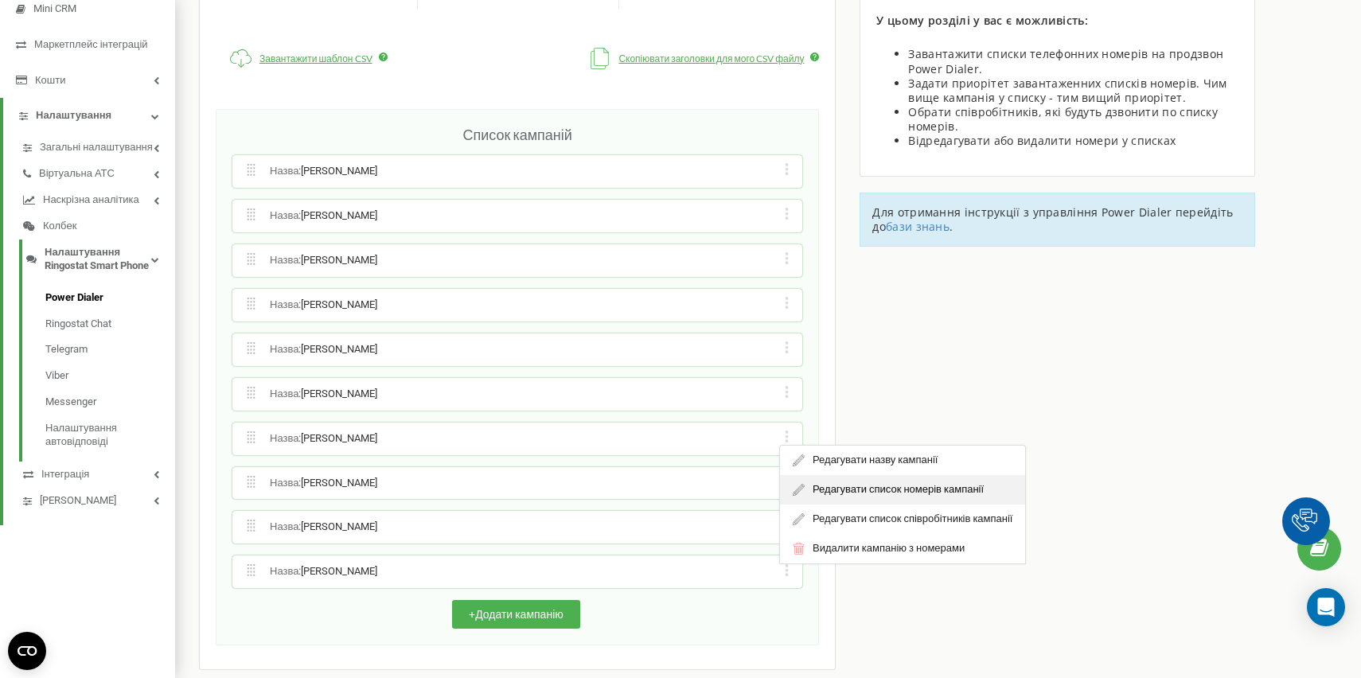
click at [859, 475] on div "Редагувати список номерів кампанії" at bounding box center [902, 489] width 245 height 29
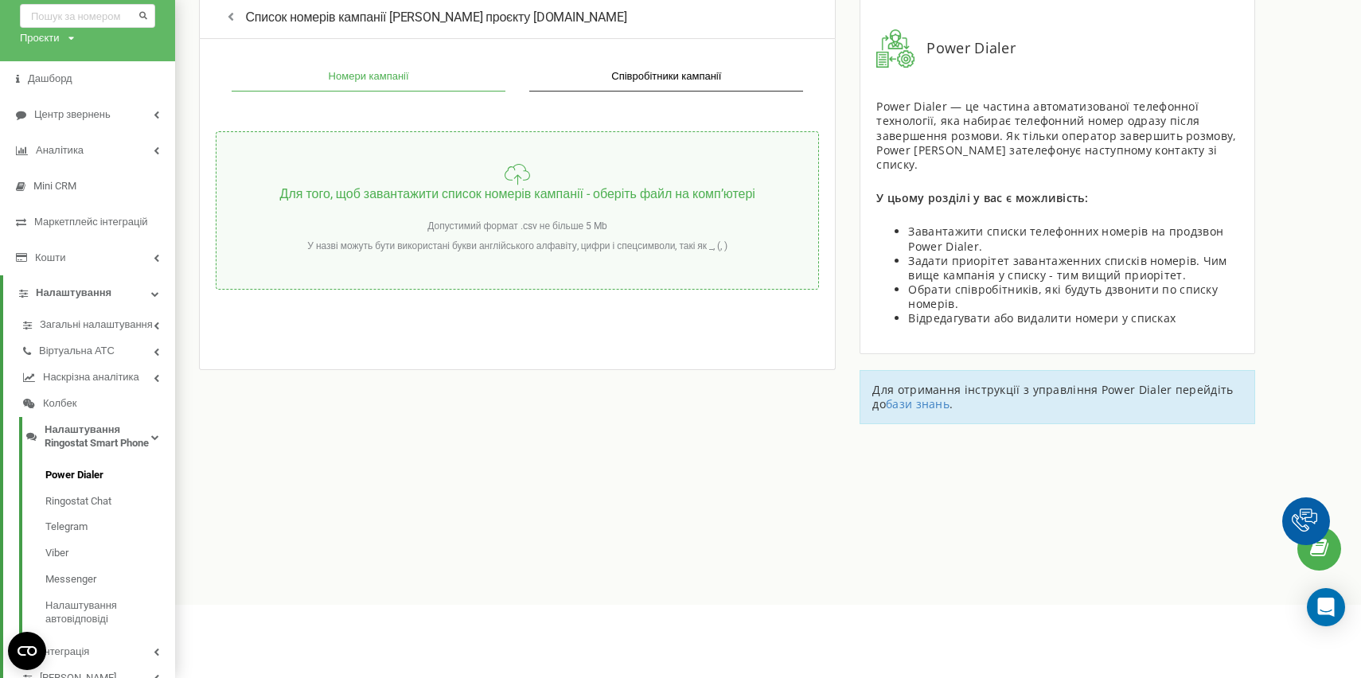
scroll to position [62, 0]
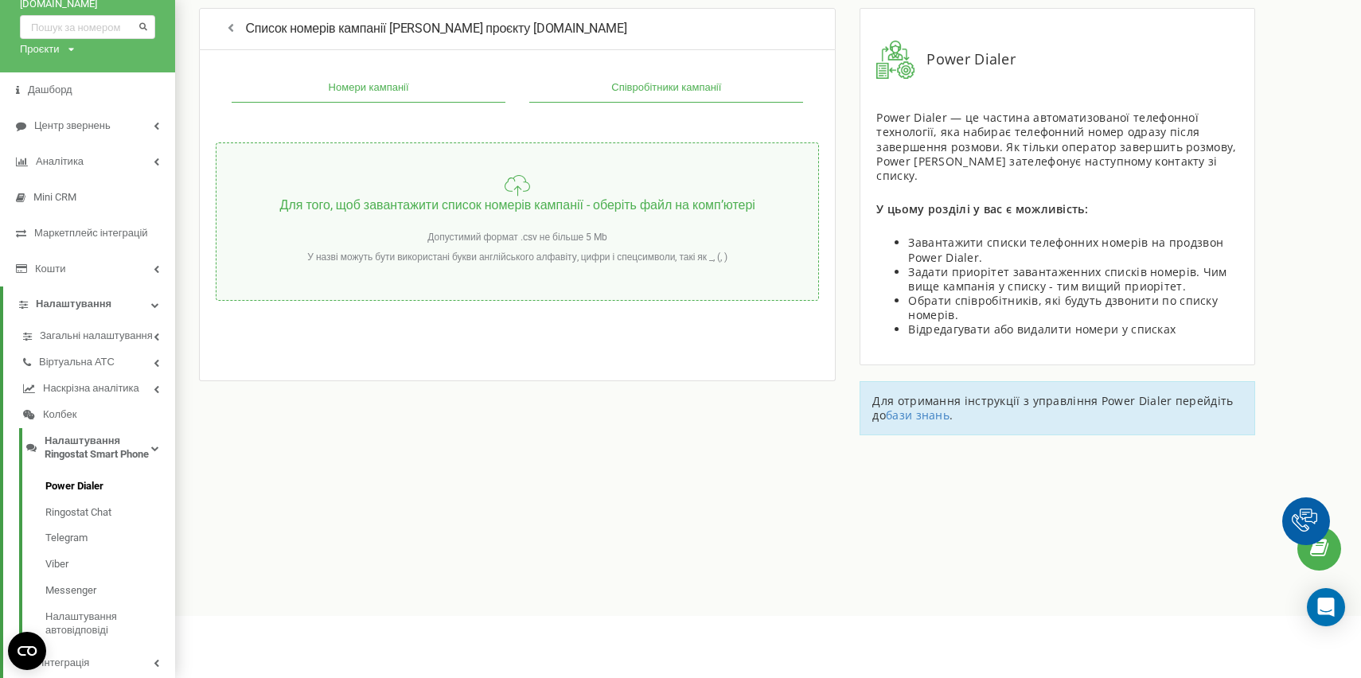
click at [635, 87] on button "Співробітники кампанії" at bounding box center [666, 88] width 274 height 29
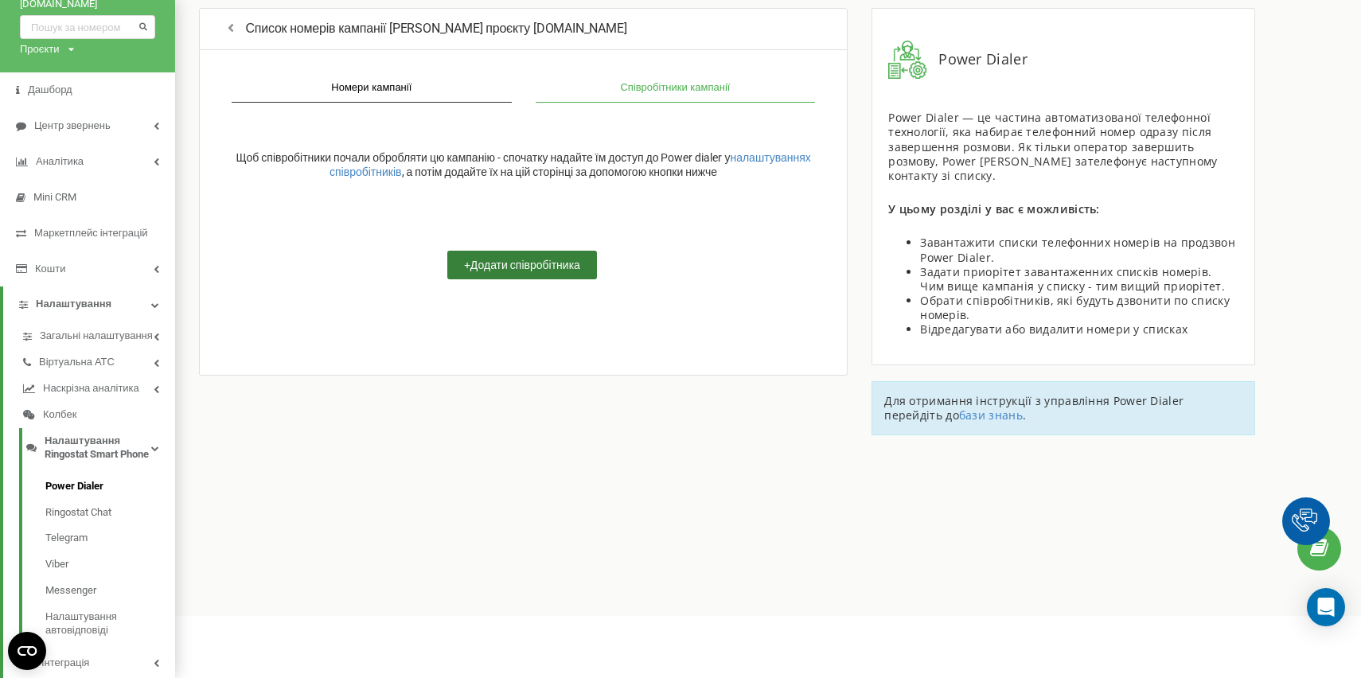
click at [541, 273] on button "+ Додати співробітника" at bounding box center [522, 265] width 150 height 29
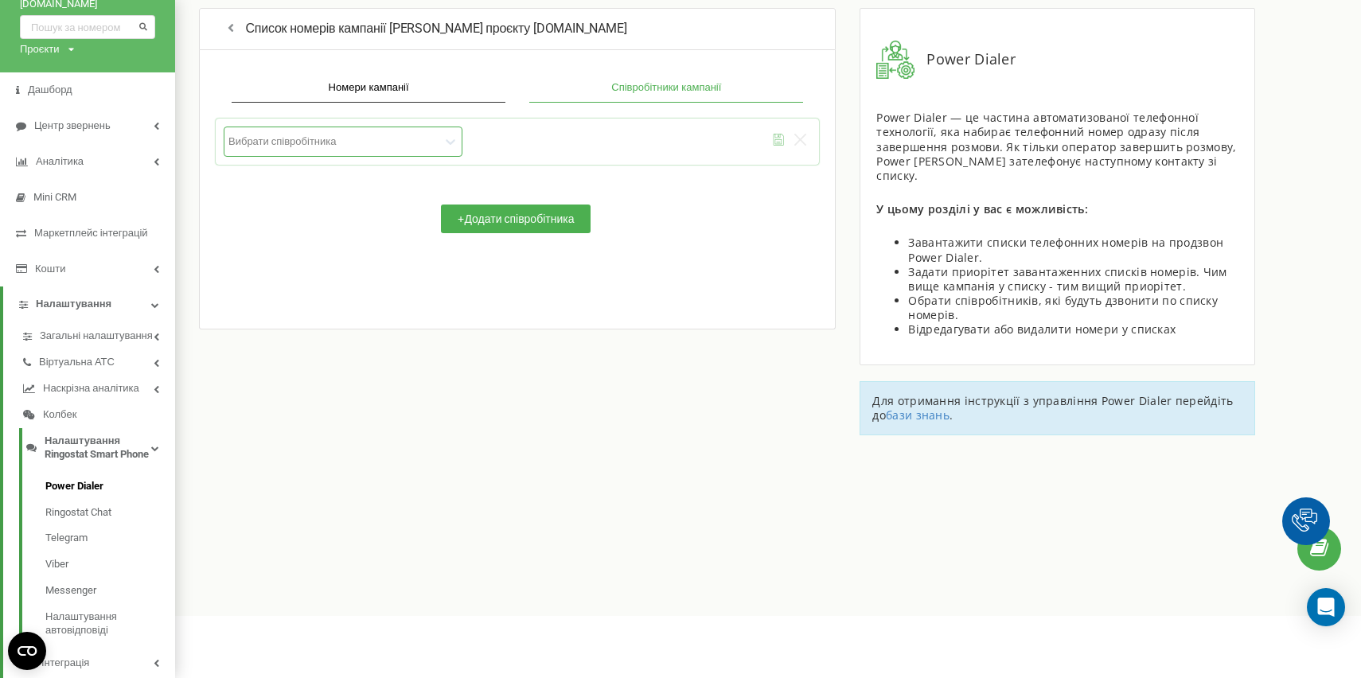
click at [334, 139] on div at bounding box center [334, 142] width 212 height 14
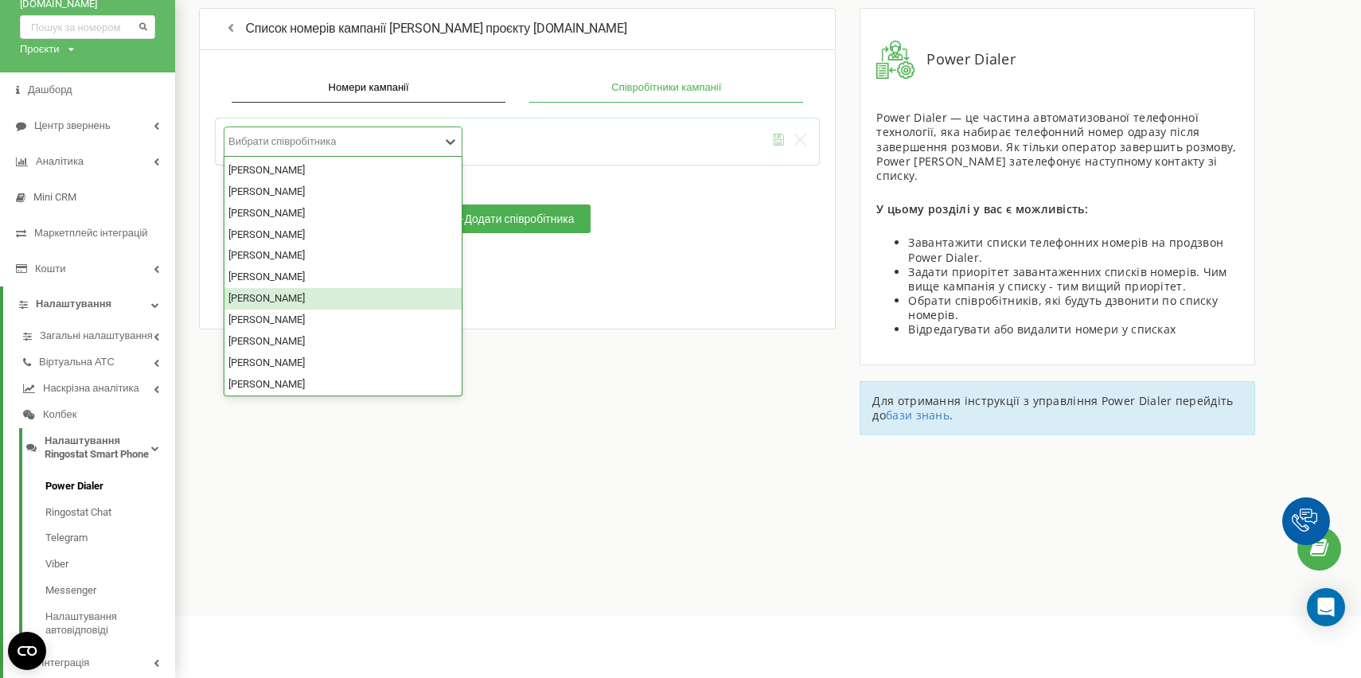
scroll to position [3, 0]
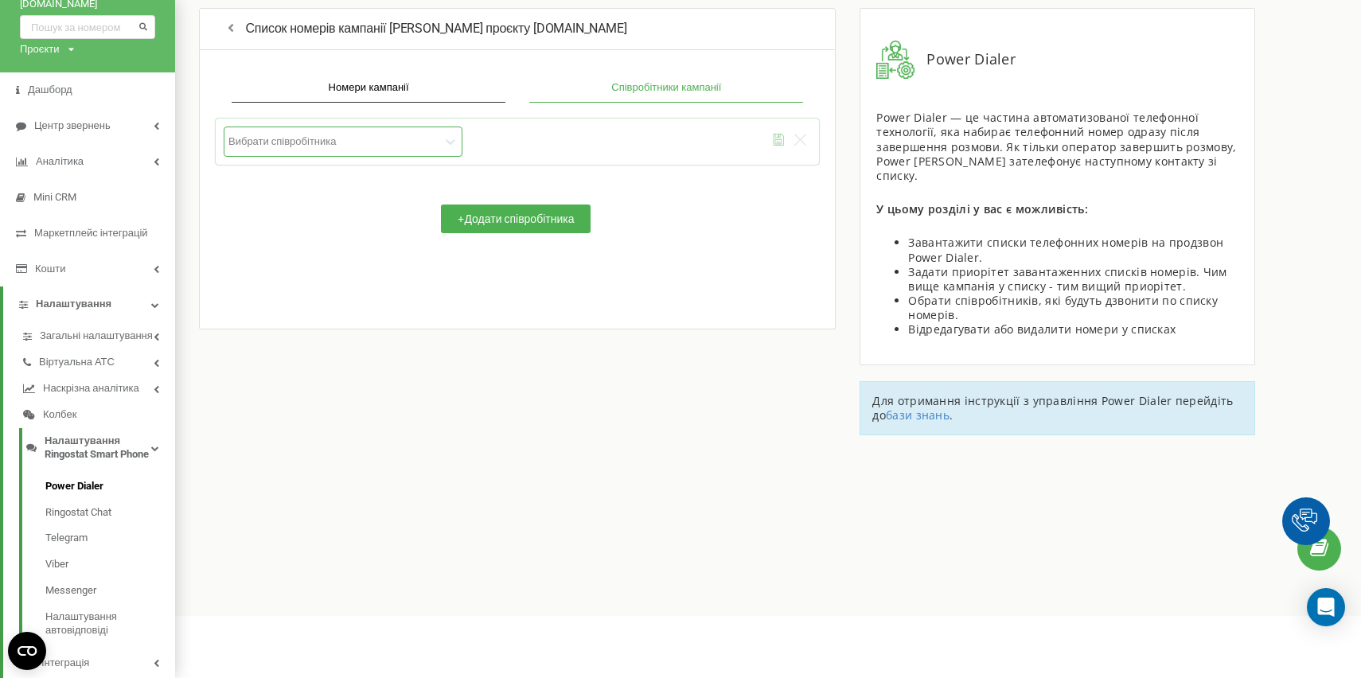
click at [387, 572] on div "Реферальна програма Налаштування профілю Вихід Список номерів кампанії Zuzanna …" at bounding box center [768, 277] width 1186 height 678
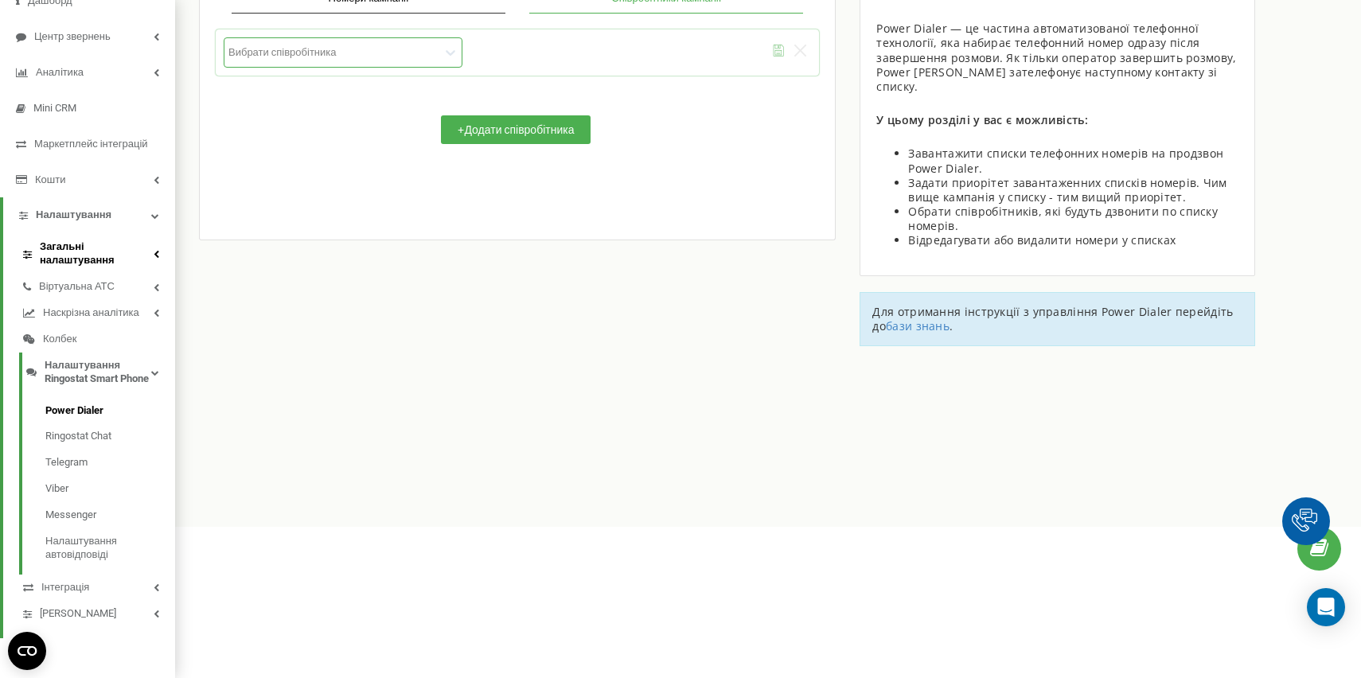
click at [96, 249] on span "Загальні налаштування" at bounding box center [97, 253] width 114 height 27
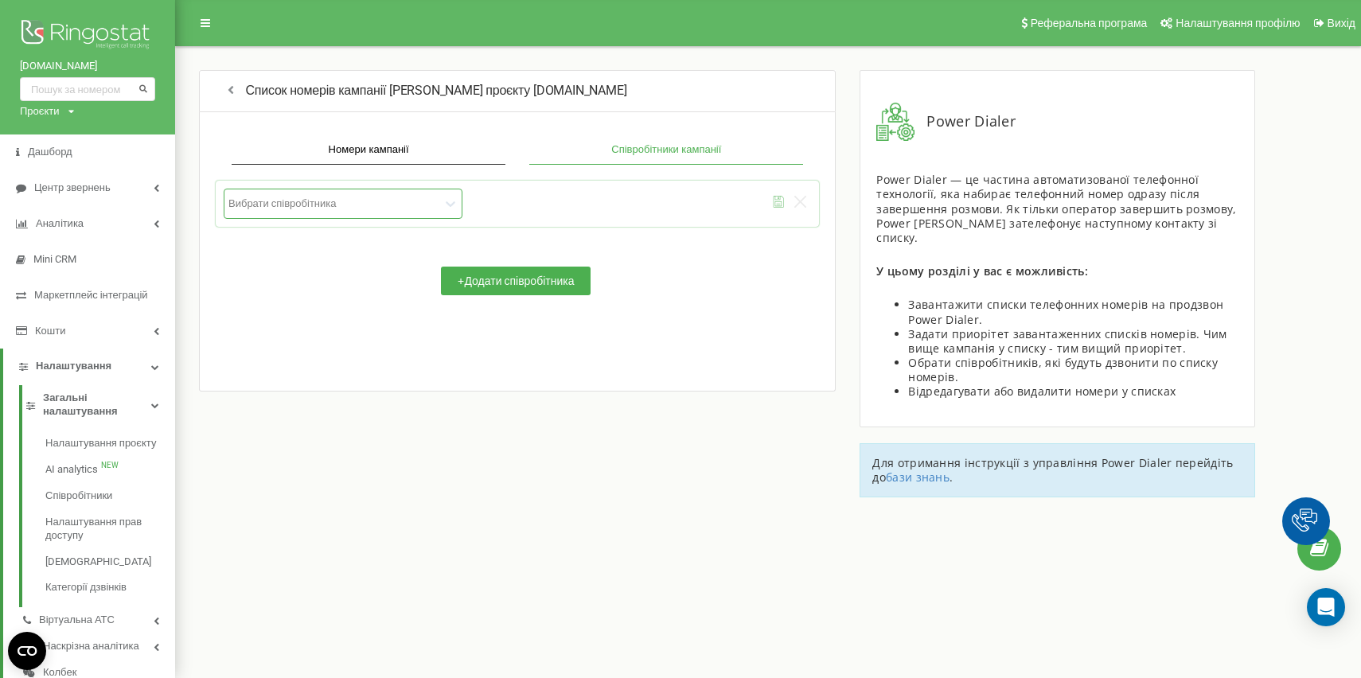
click at [96, 486] on li "Співробітники" at bounding box center [92, 496] width 133 height 26
click at [96, 494] on span "Співробітники" at bounding box center [82, 497] width 74 height 14
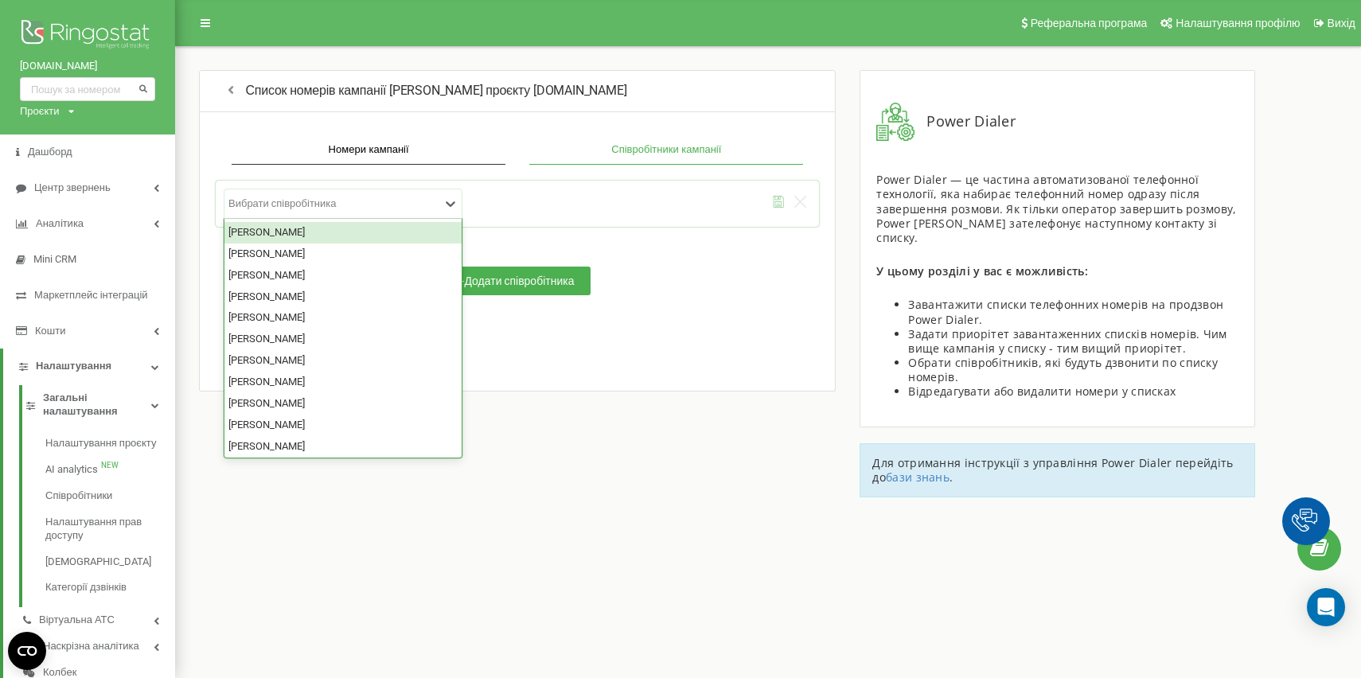
click at [384, 200] on div at bounding box center [334, 204] width 212 height 14
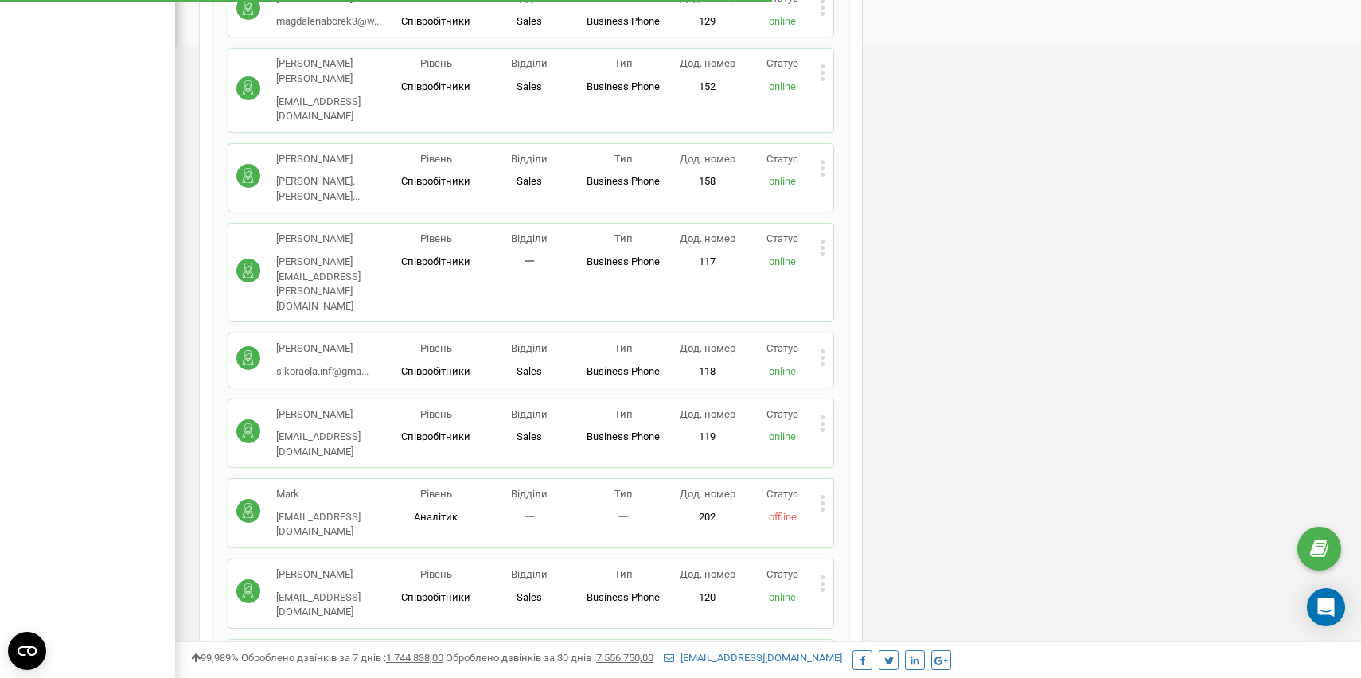
scroll to position [919, 0]
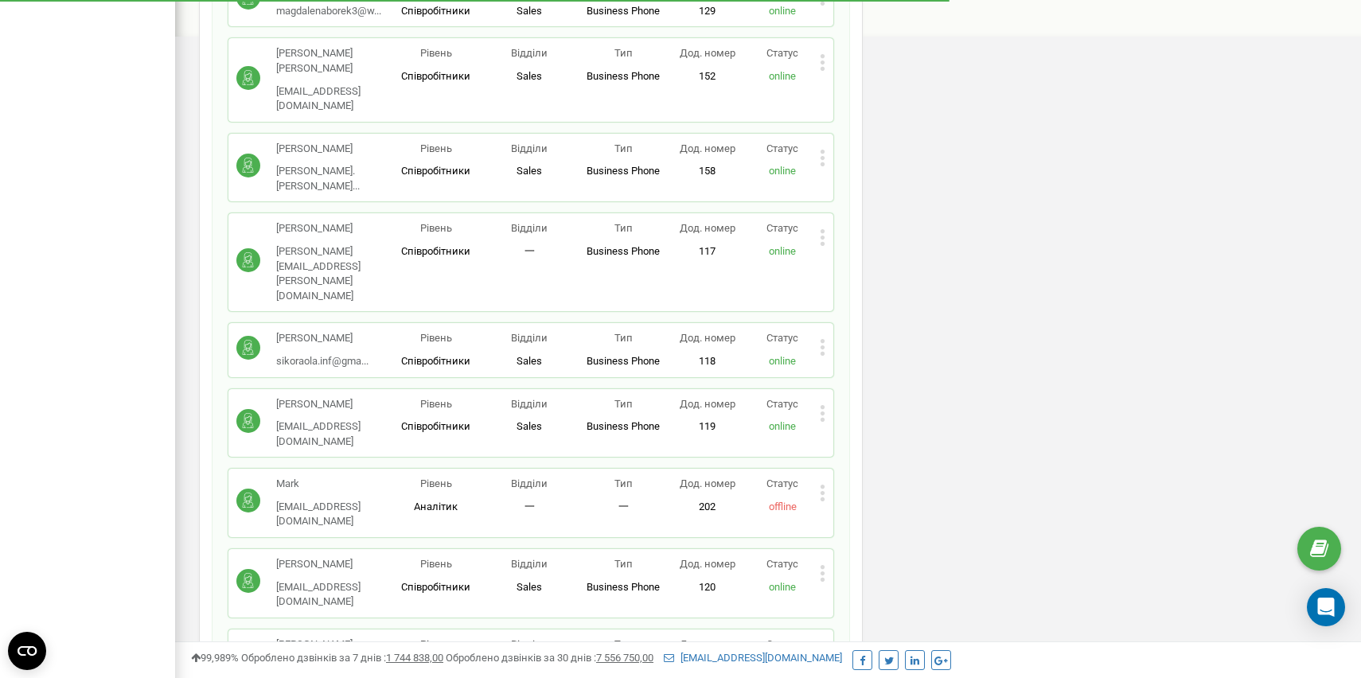
click at [823, 572] on icon at bounding box center [823, 574] width 4 height 4
click at [869, 588] on div "Редагувати" at bounding box center [899, 600] width 157 height 25
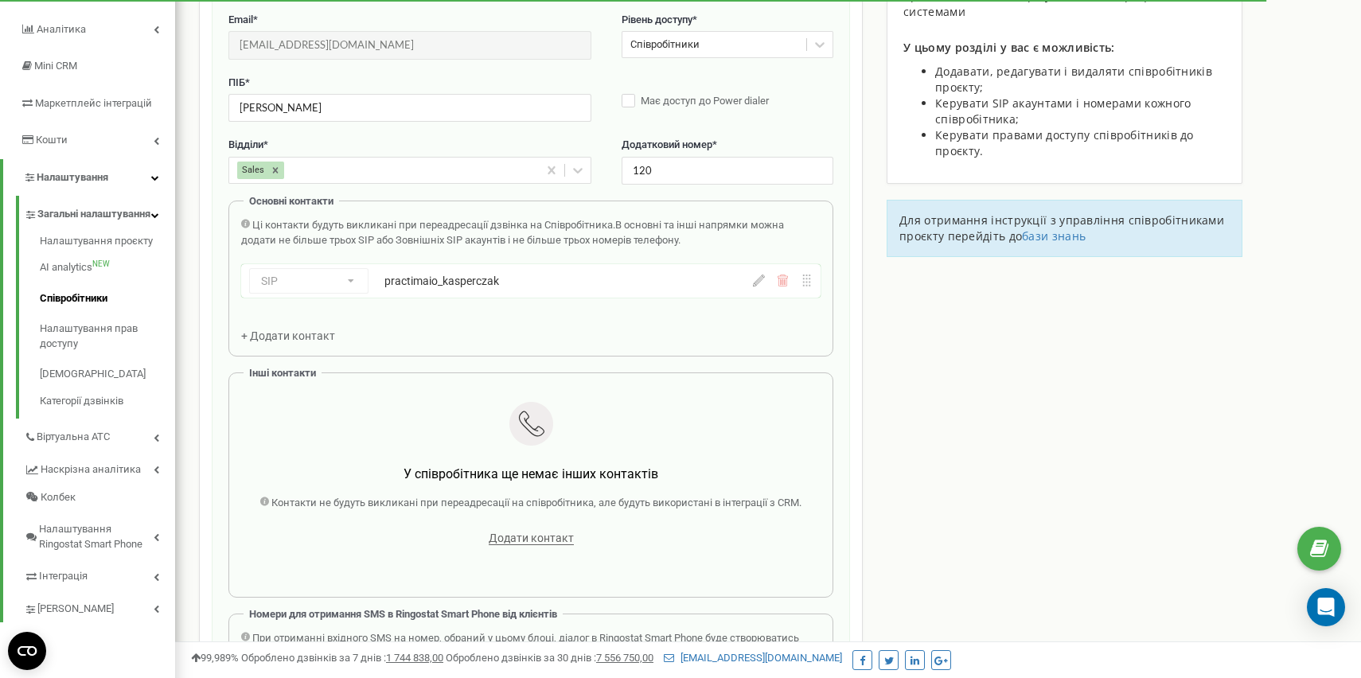
scroll to position [0, 0]
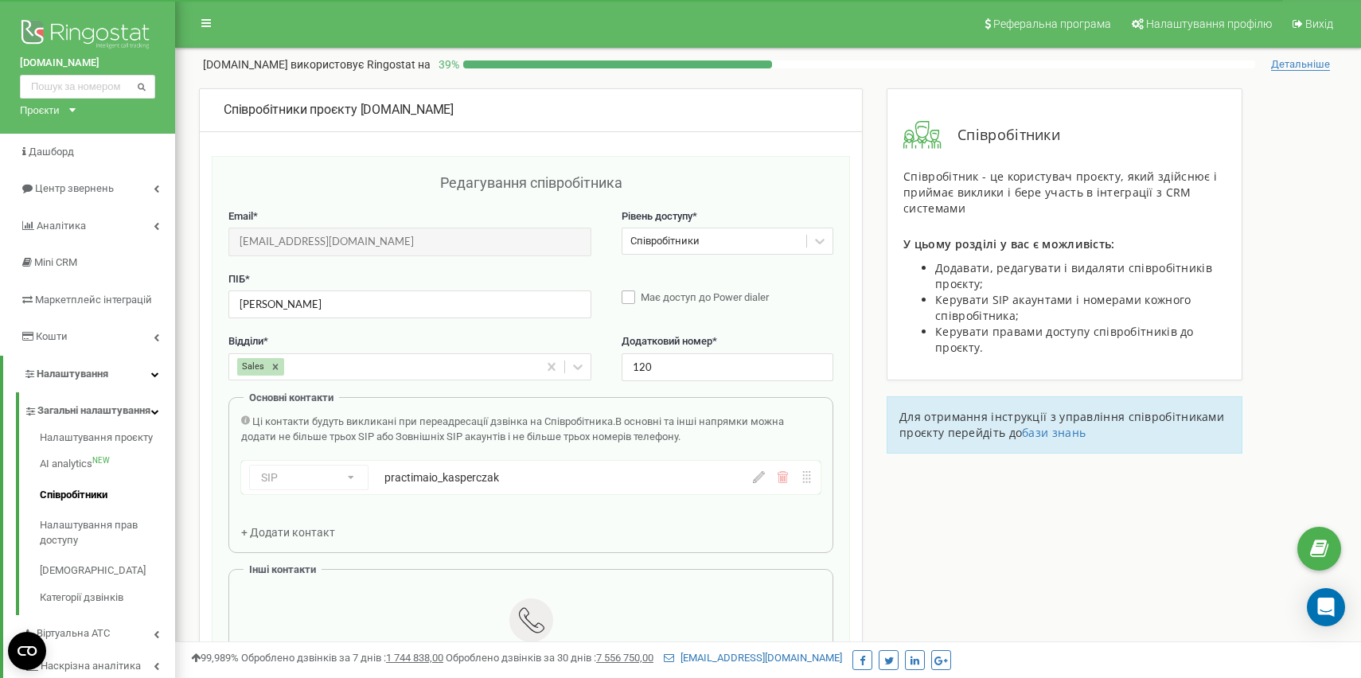
click at [637, 304] on label "Має доступ до Power dialer" at bounding box center [728, 299] width 212 height 16
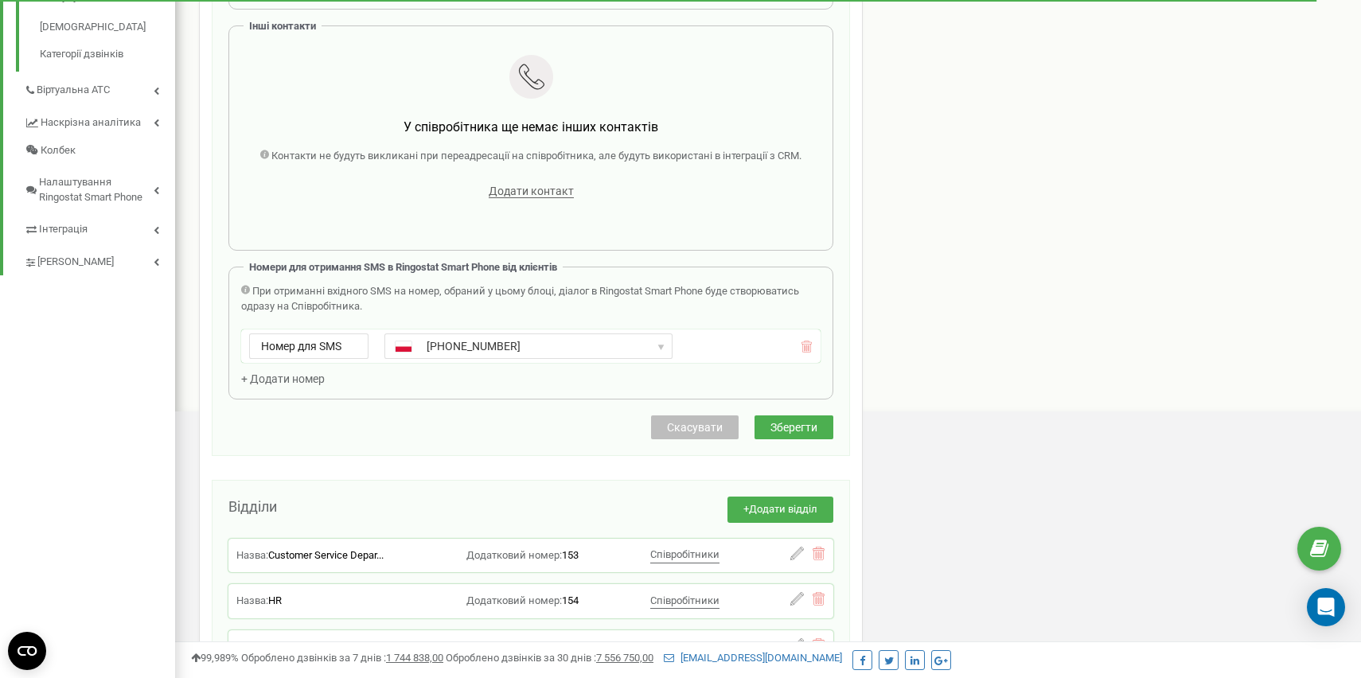
click at [801, 432] on span "Зберегти" at bounding box center [794, 427] width 47 height 13
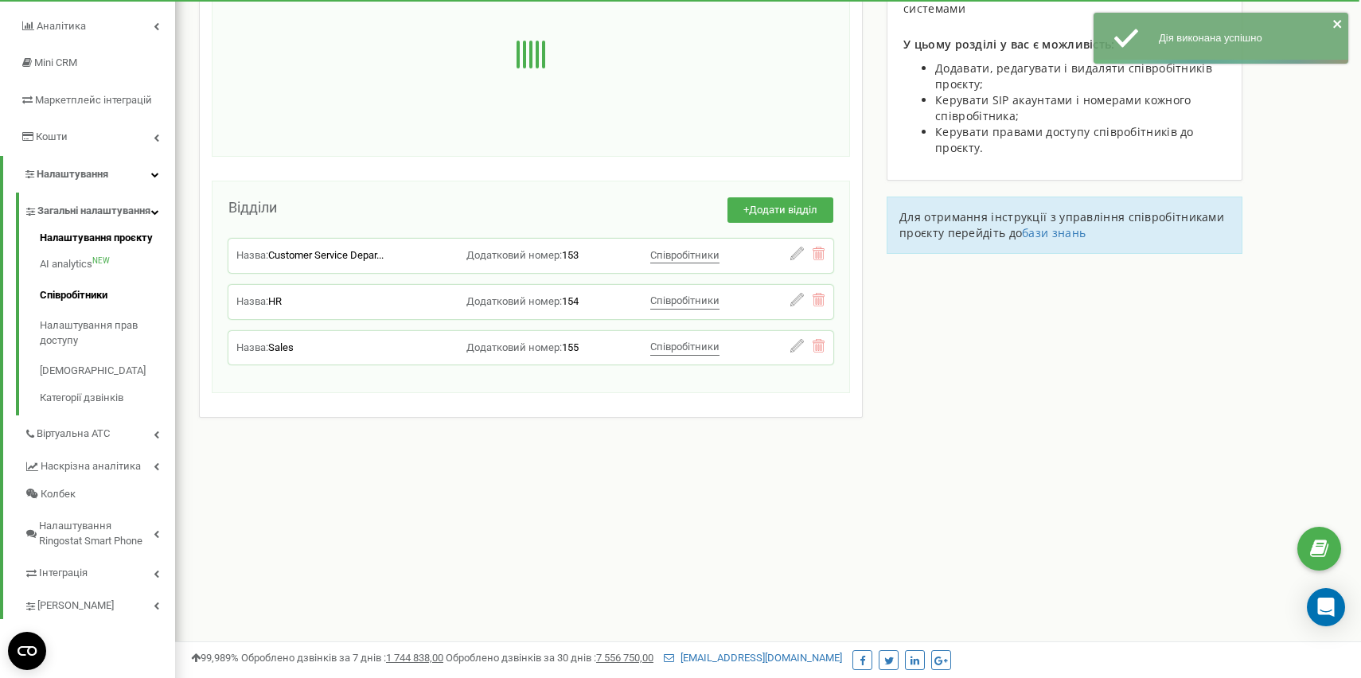
scroll to position [201, 0]
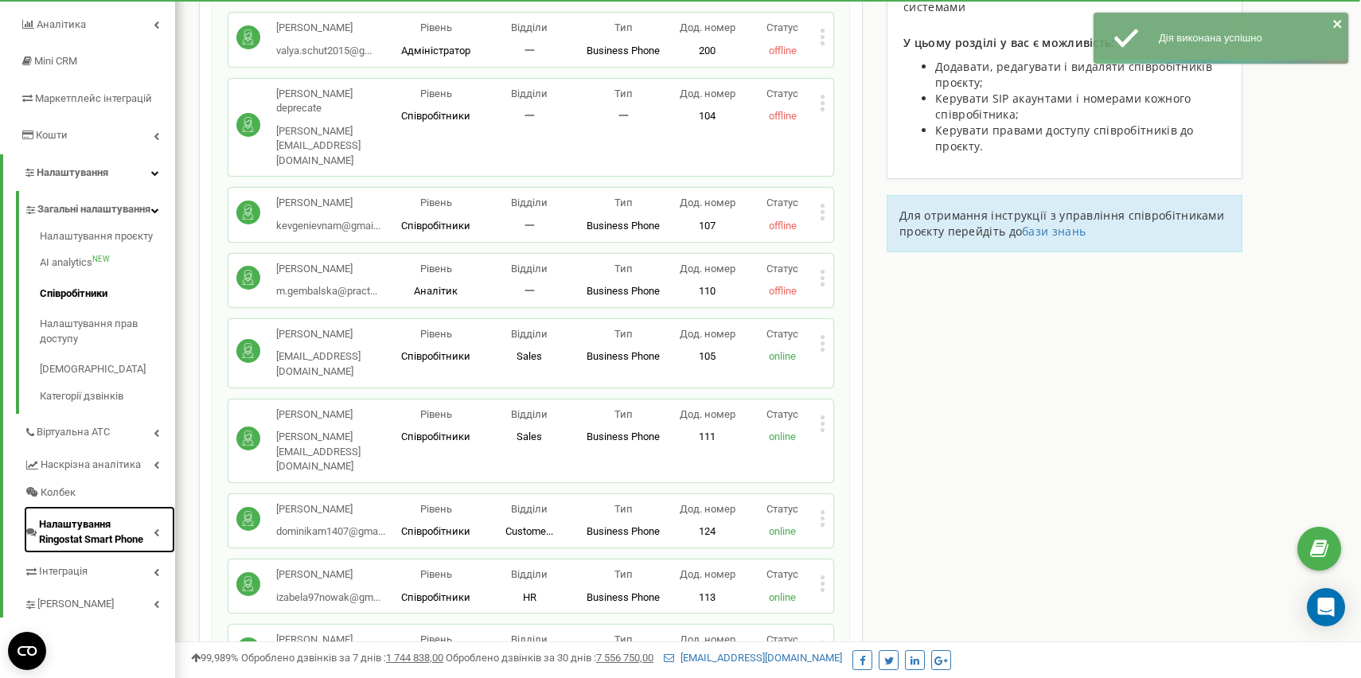
click at [107, 547] on span "Налаштування Ringostat Smart Phone" at bounding box center [96, 531] width 115 height 29
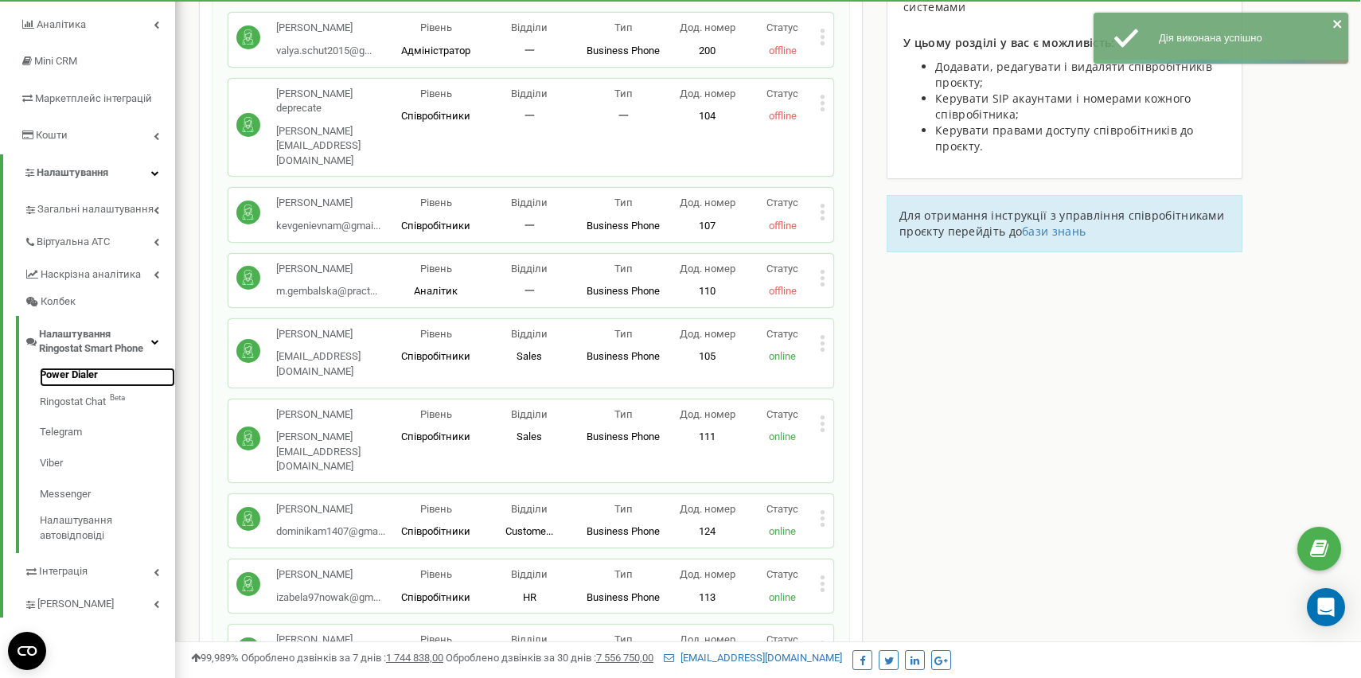
click at [97, 374] on link "Power Dialer" at bounding box center [107, 377] width 135 height 19
